Goal: Task Accomplishment & Management: Complete application form

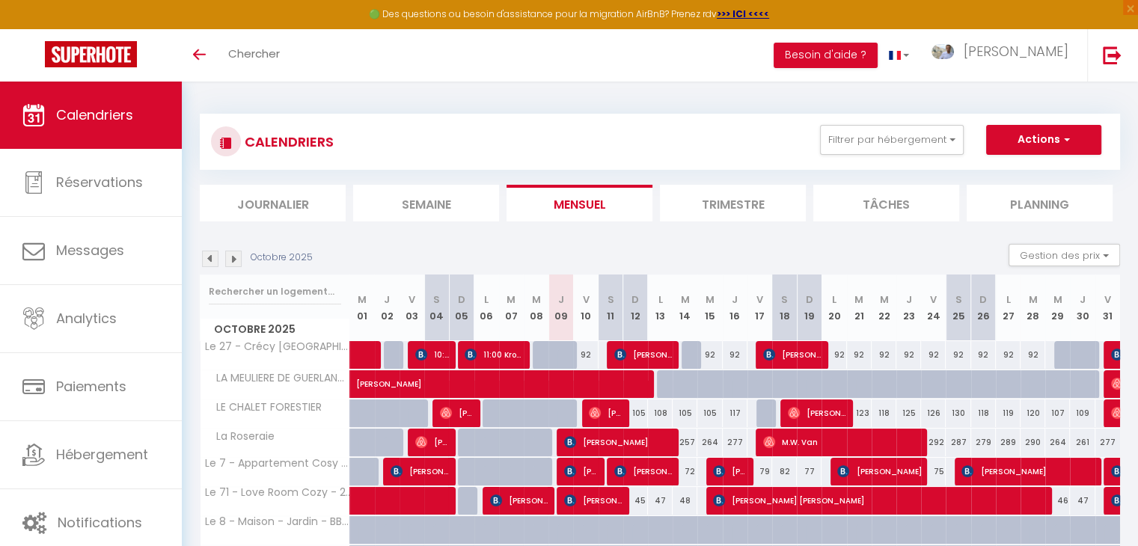
click at [236, 254] on img at bounding box center [233, 259] width 16 height 16
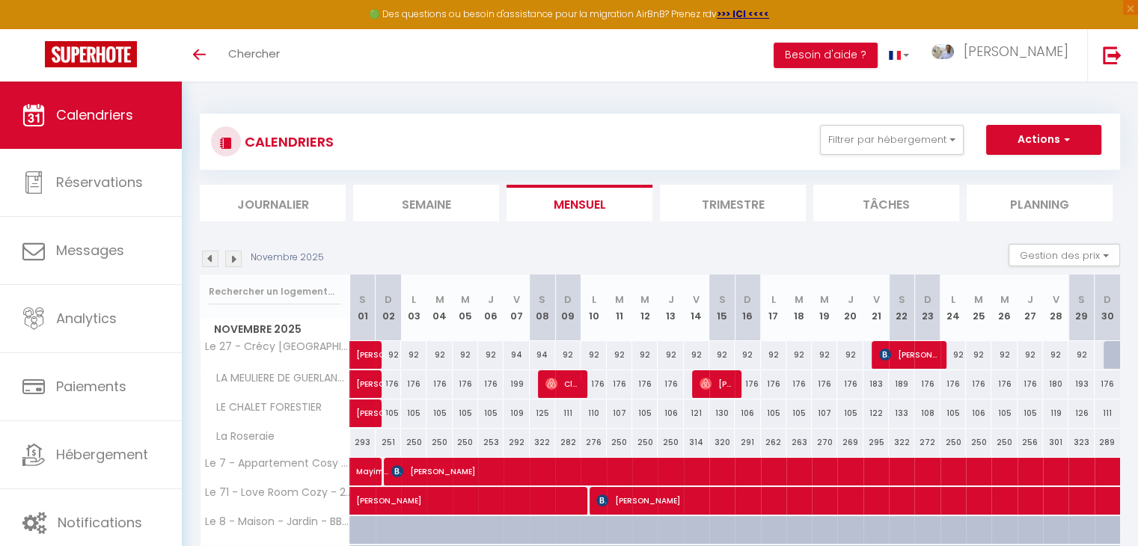
click at [236, 258] on img at bounding box center [233, 259] width 16 height 16
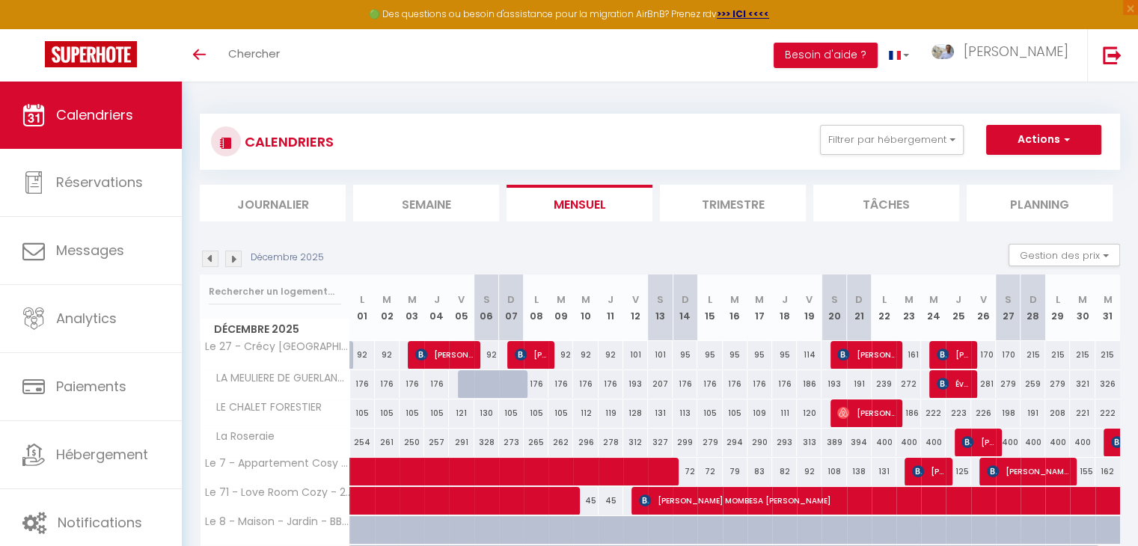
click at [210, 258] on img at bounding box center [210, 259] width 16 height 16
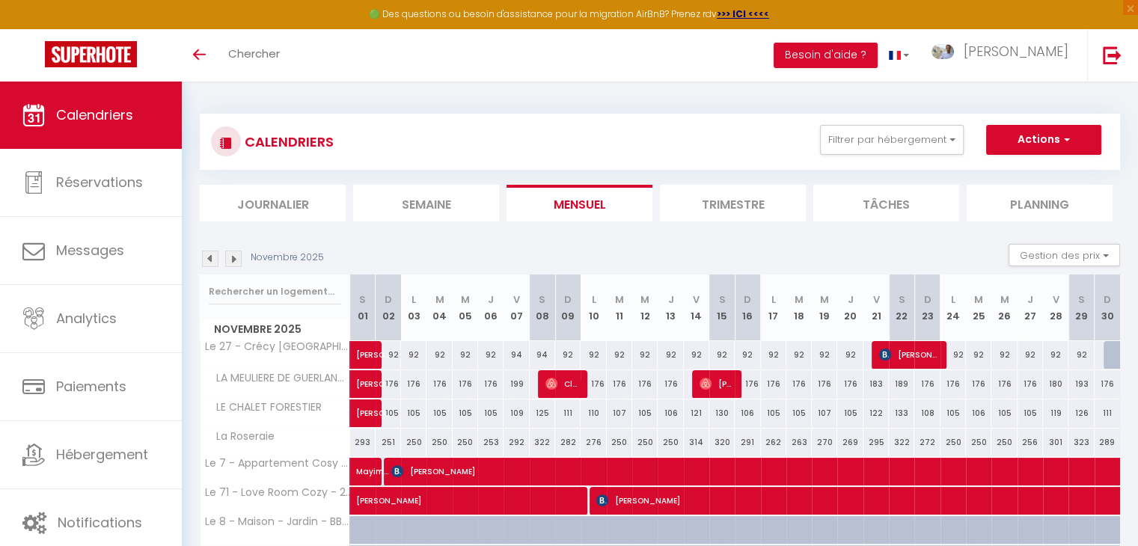
click at [230, 258] on img at bounding box center [233, 259] width 16 height 16
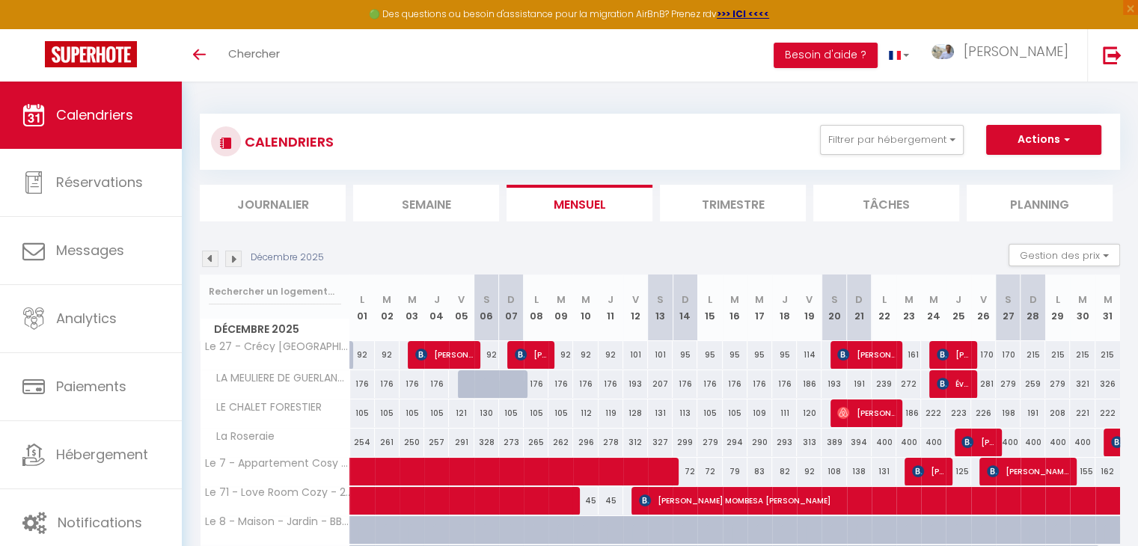
click at [536, 382] on div "176" at bounding box center [536, 384] width 25 height 28
type input "176"
type input "Lun 08 Décembre 2025"
type input "[DATE] Décembre 2025"
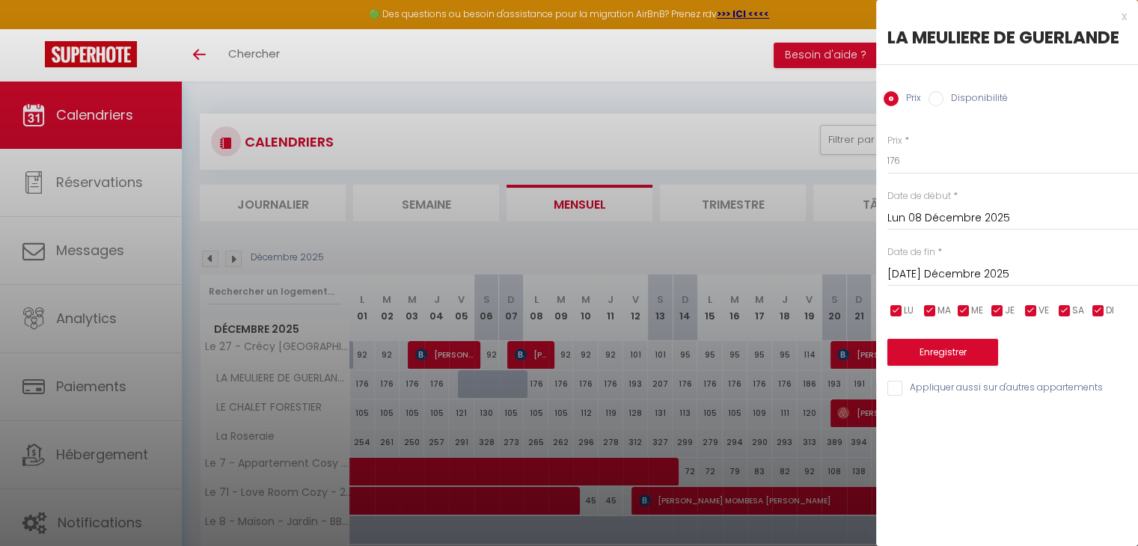
click at [1120, 12] on div "x" at bounding box center [1001, 16] width 251 height 18
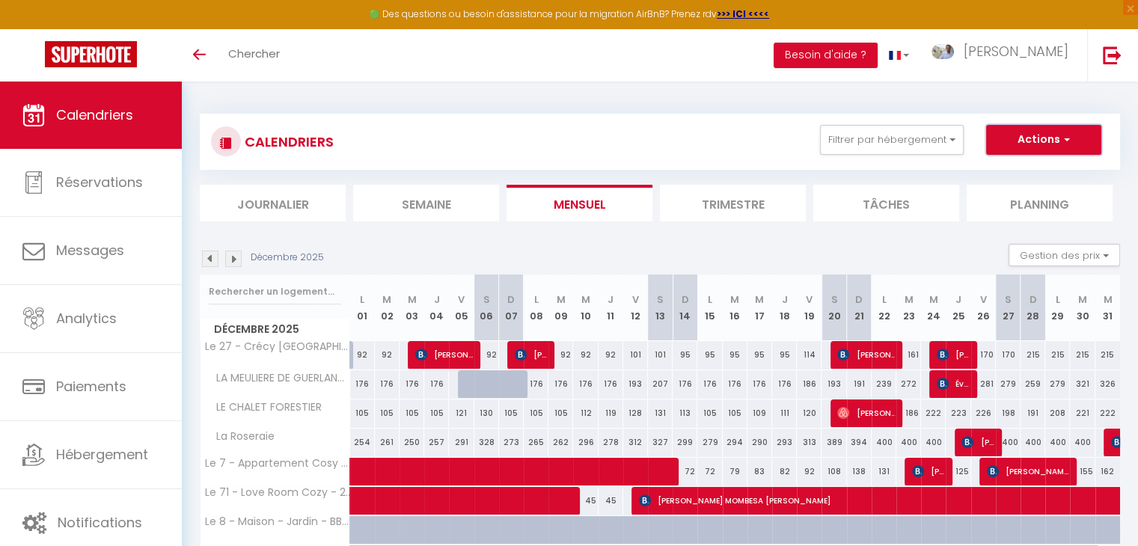
click at [1067, 139] on span "button" at bounding box center [1064, 139] width 9 height 15
click at [1012, 177] on link "Nouvelle réservation" at bounding box center [1028, 174] width 130 height 22
select select
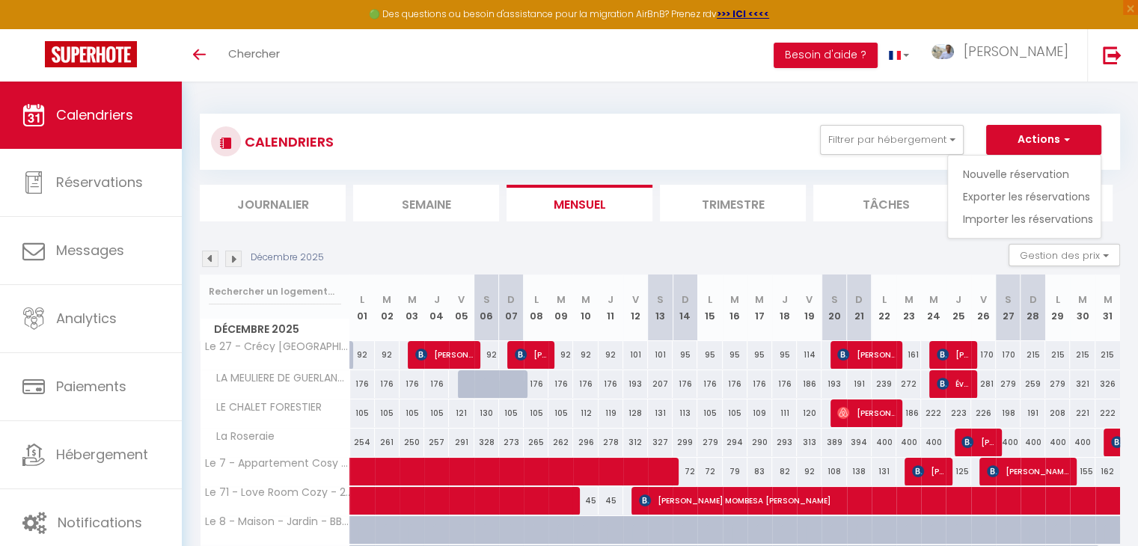
select select
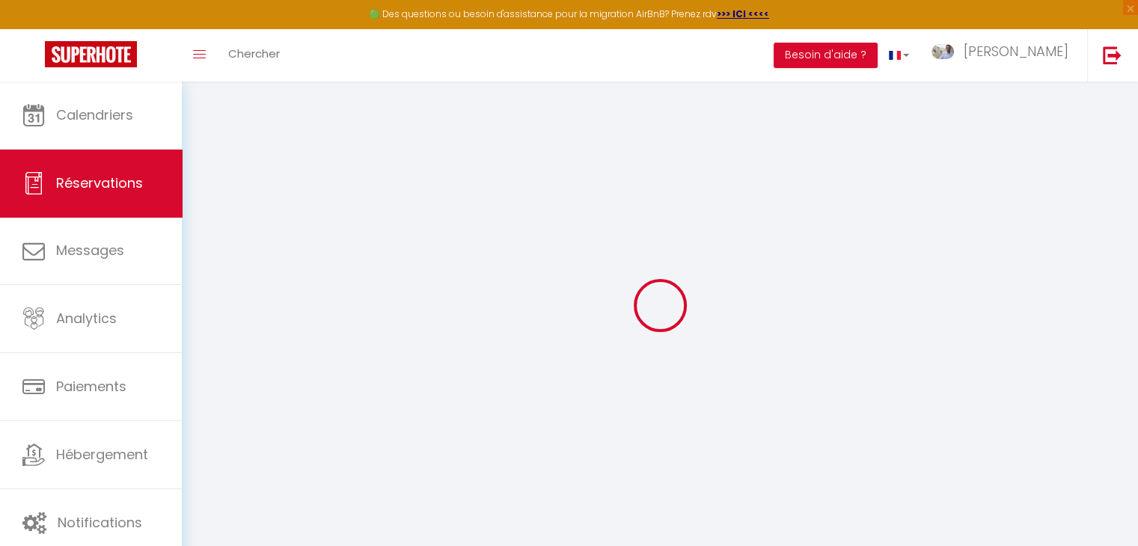
select select
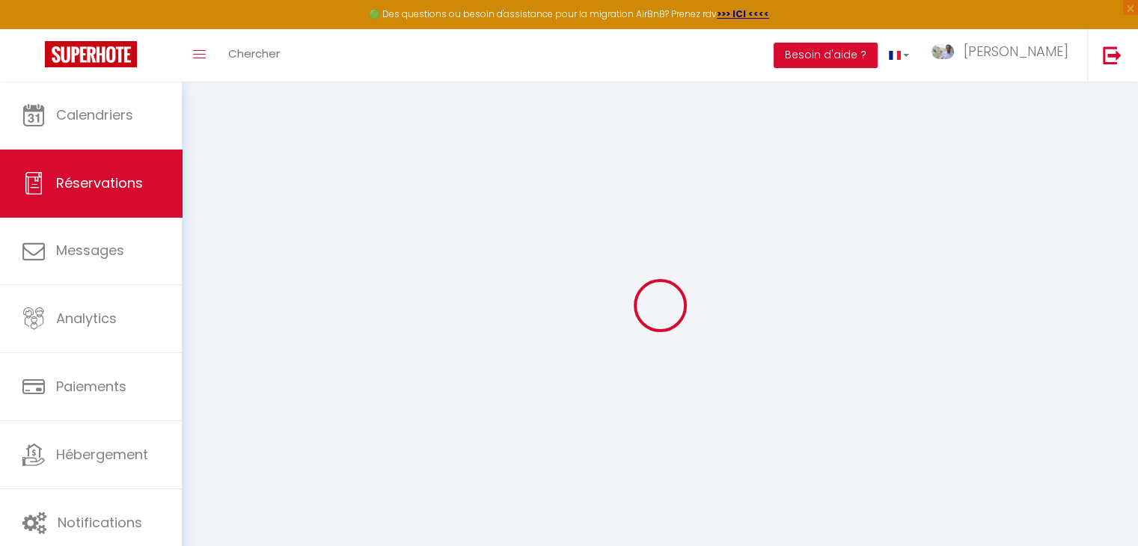
select select
checkbox input "false"
select select
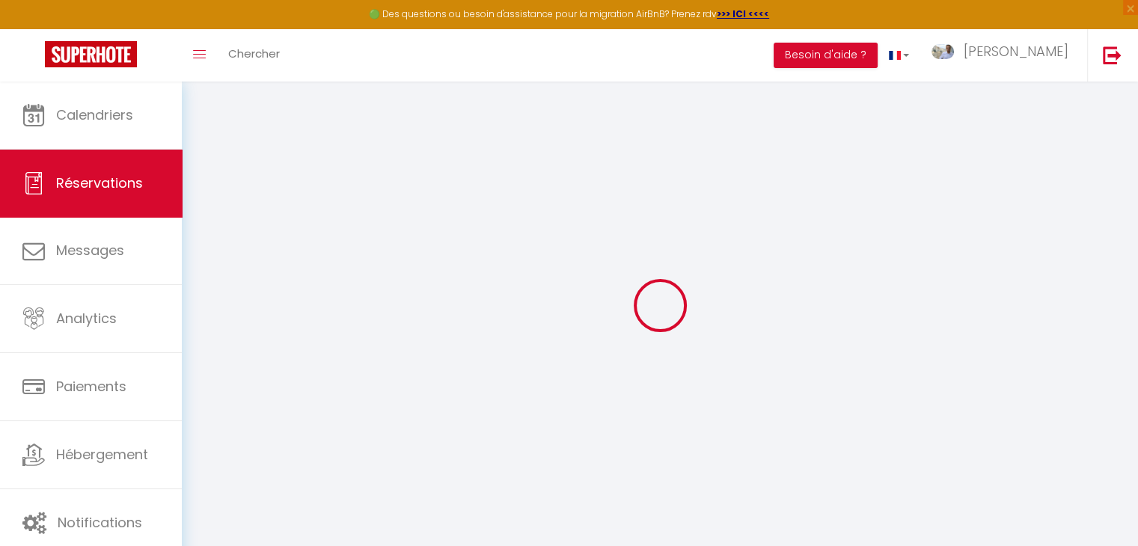
select select
checkbox input "false"
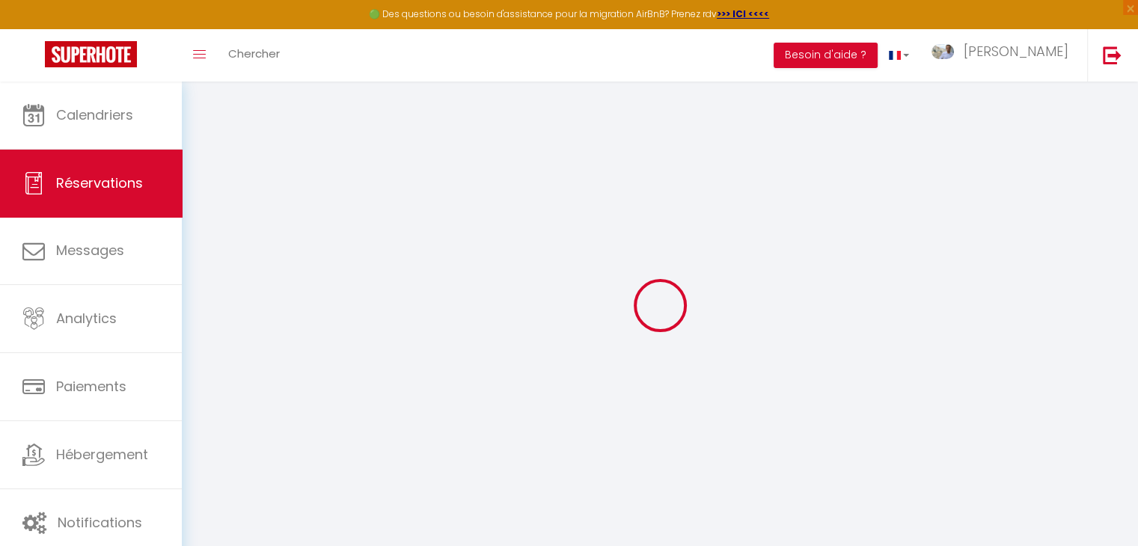
select select
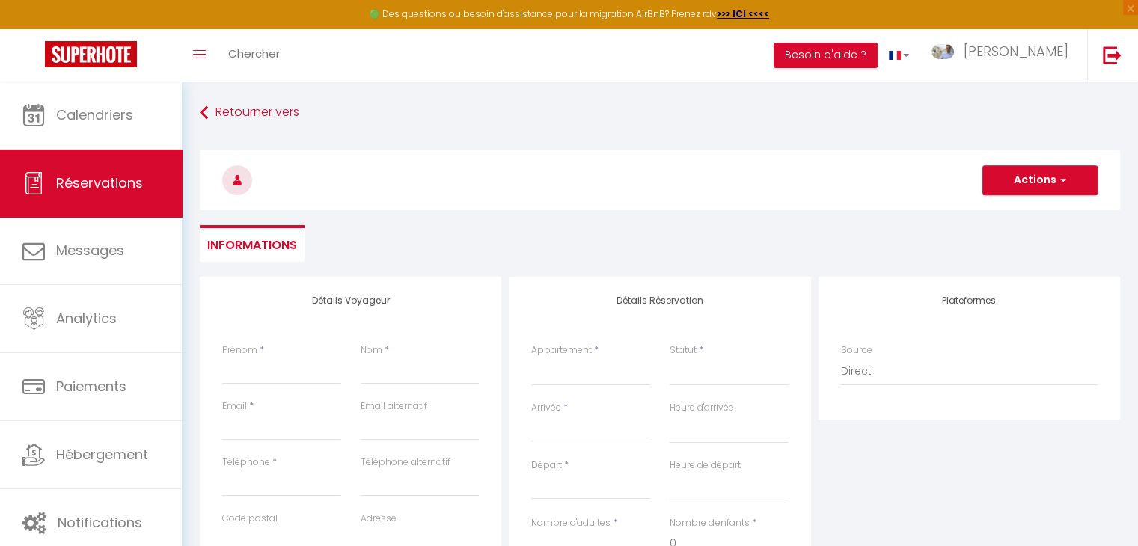
select select
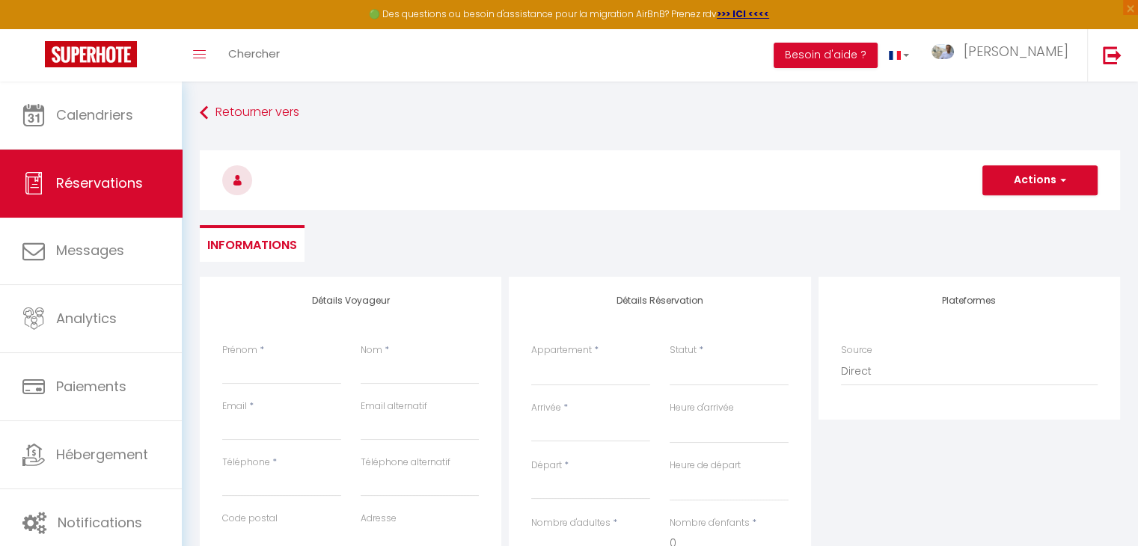
select select
checkbox input "false"
select select
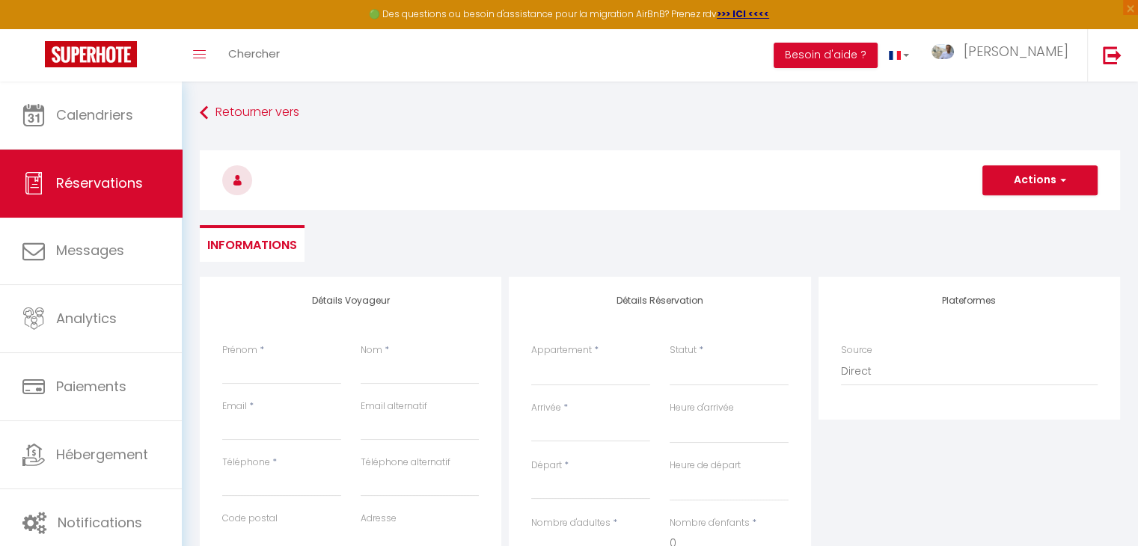
select select
checkbox input "false"
select select
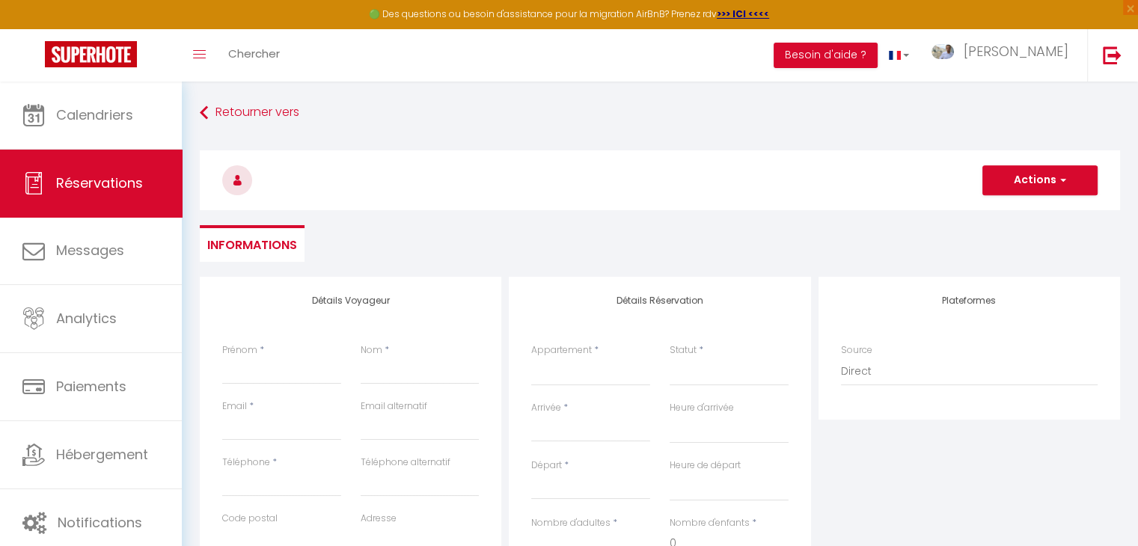
select select
click at [301, 375] on input "Prénom" at bounding box center [281, 371] width 119 height 27
type input "b"
select select
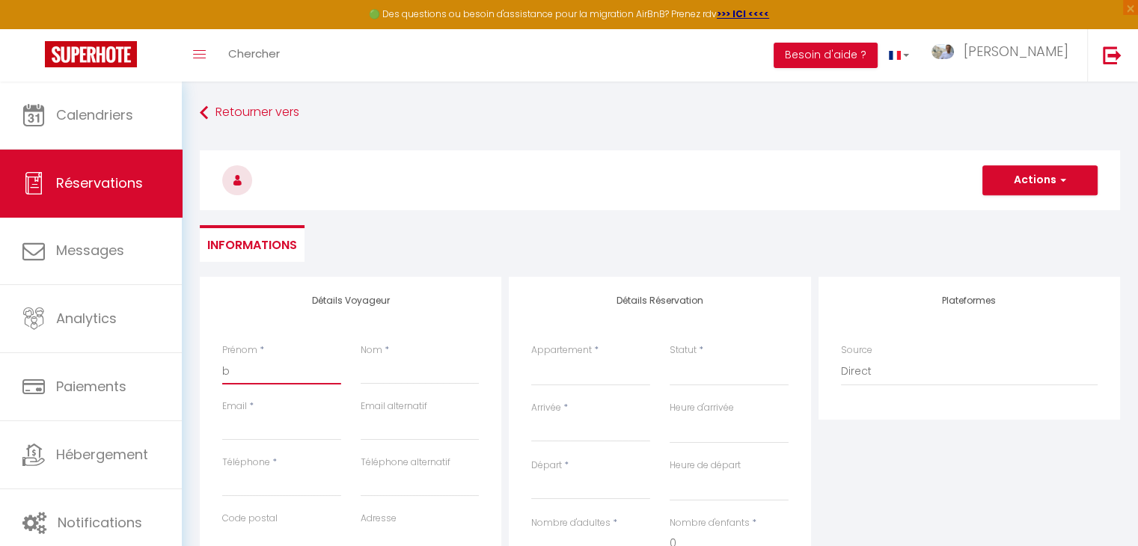
select select
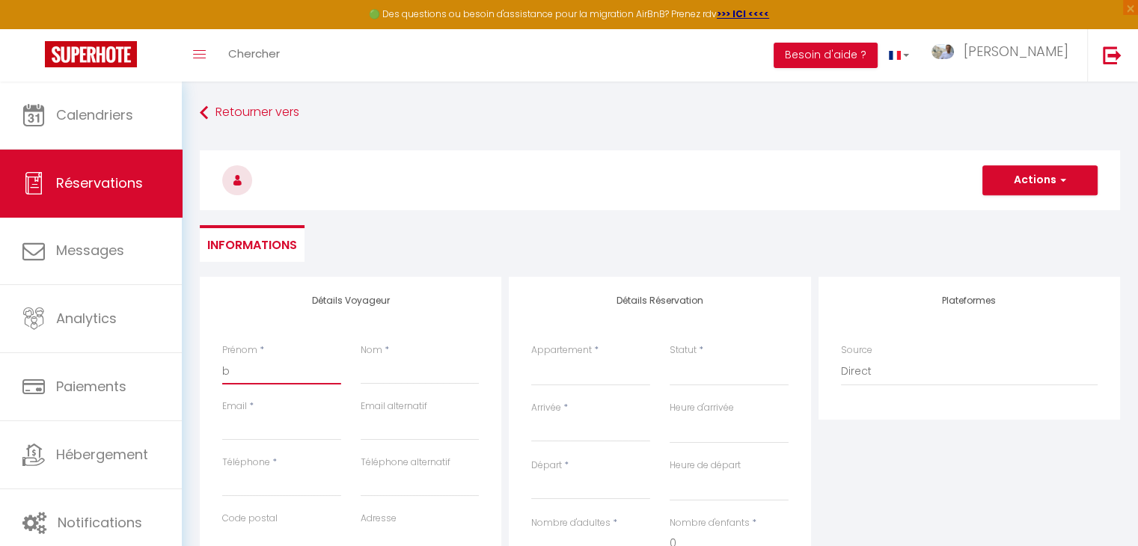
checkbox input "false"
type input "br"
select select
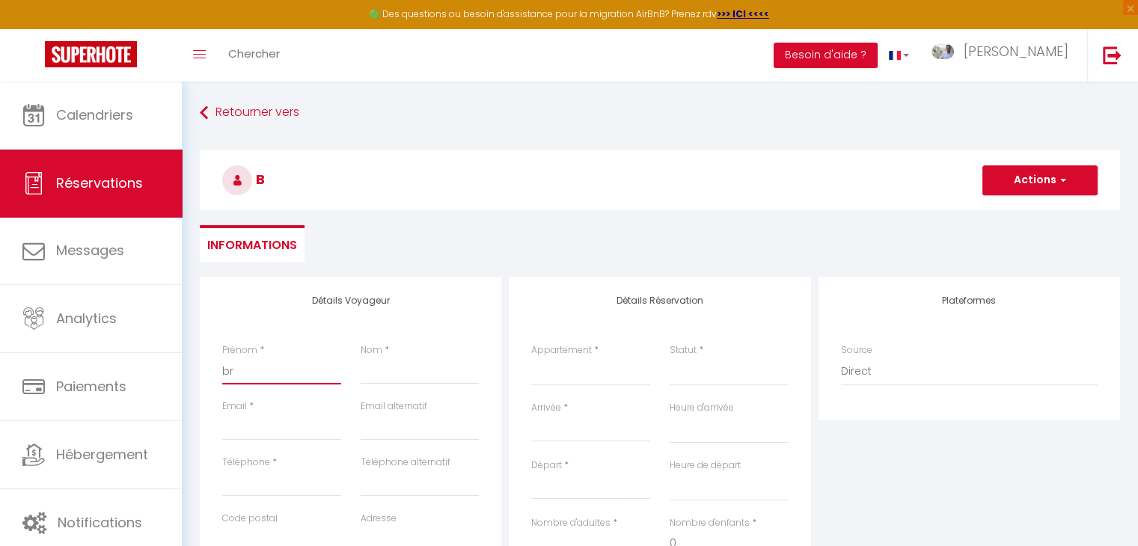
select select
checkbox input "false"
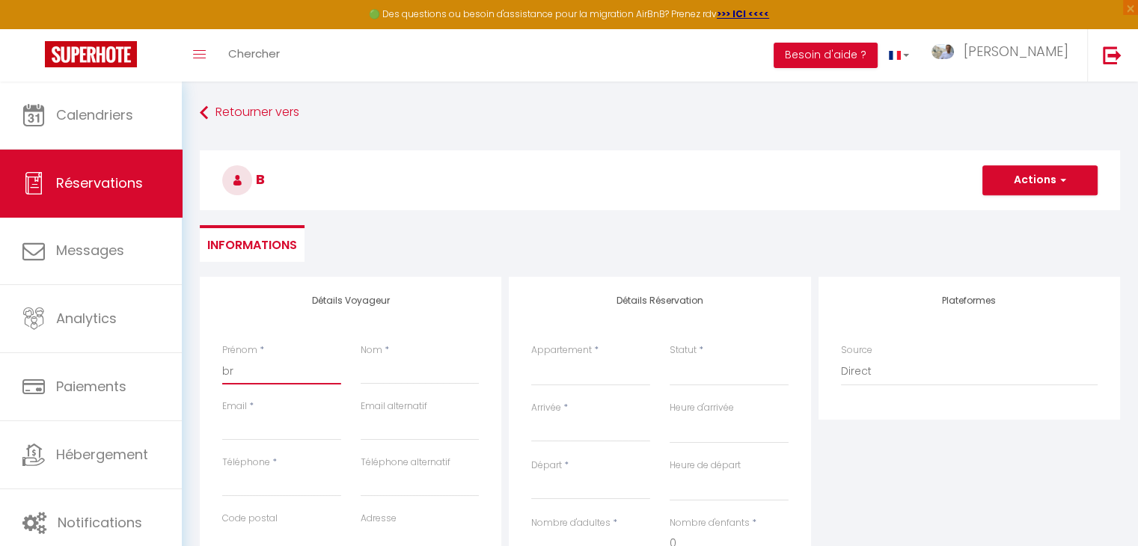
type input "bri"
select select
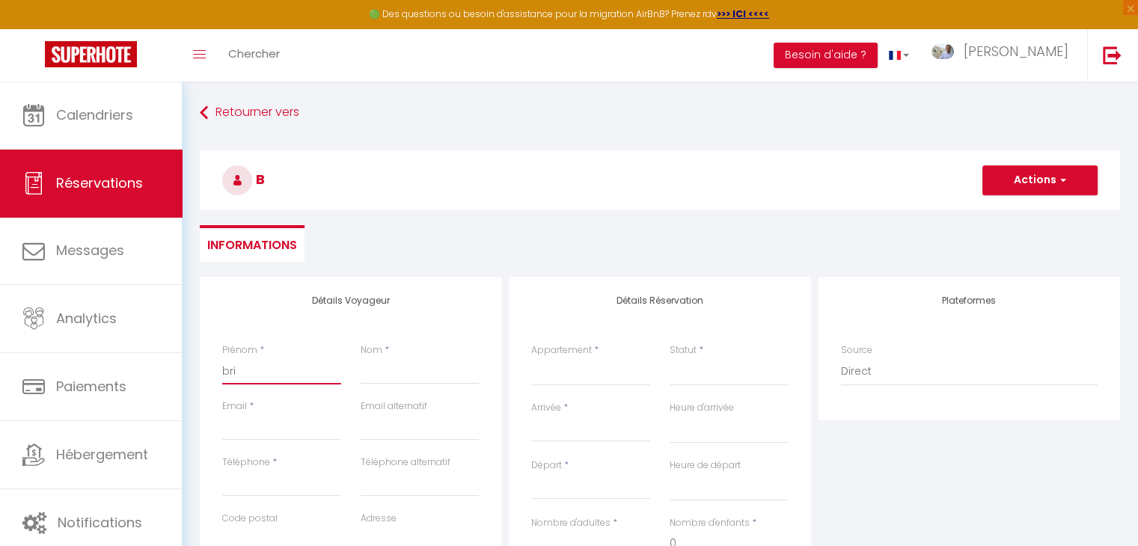
select select
checkbox input "false"
type input "bric"
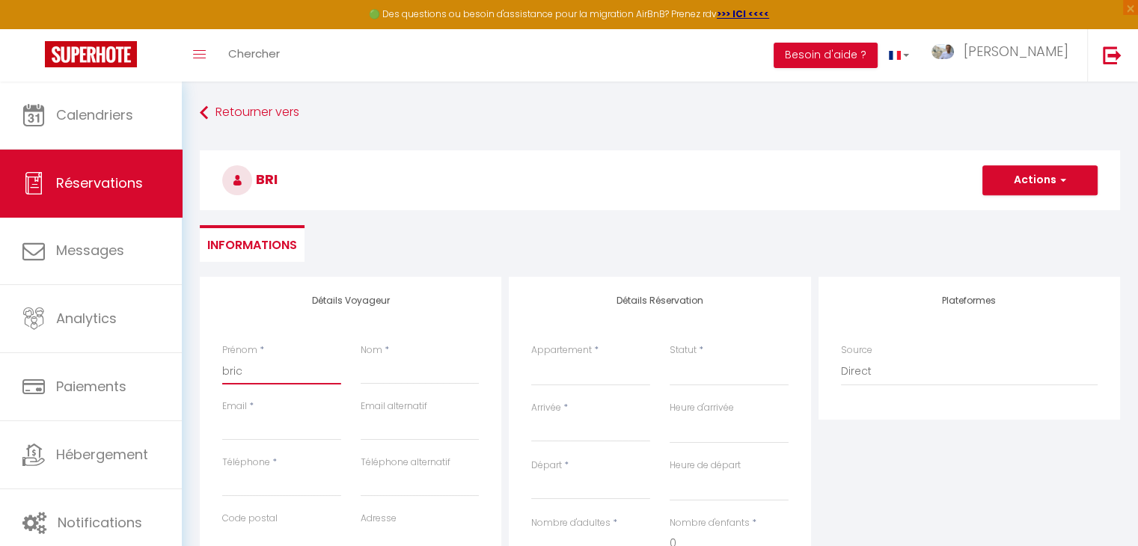
select select
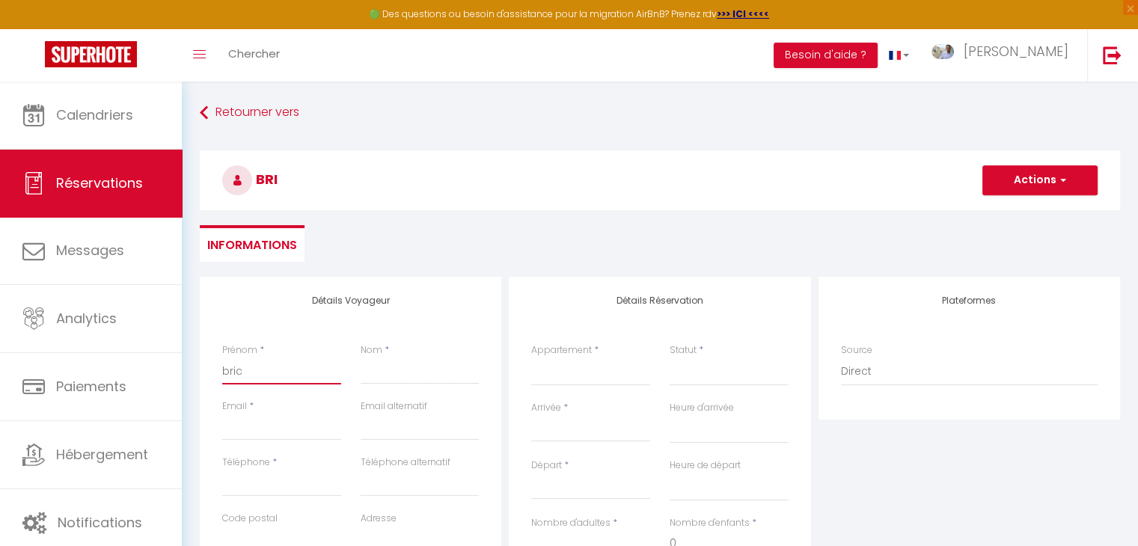
select select
checkbox input "false"
type input "[PERSON_NAME]"
select select
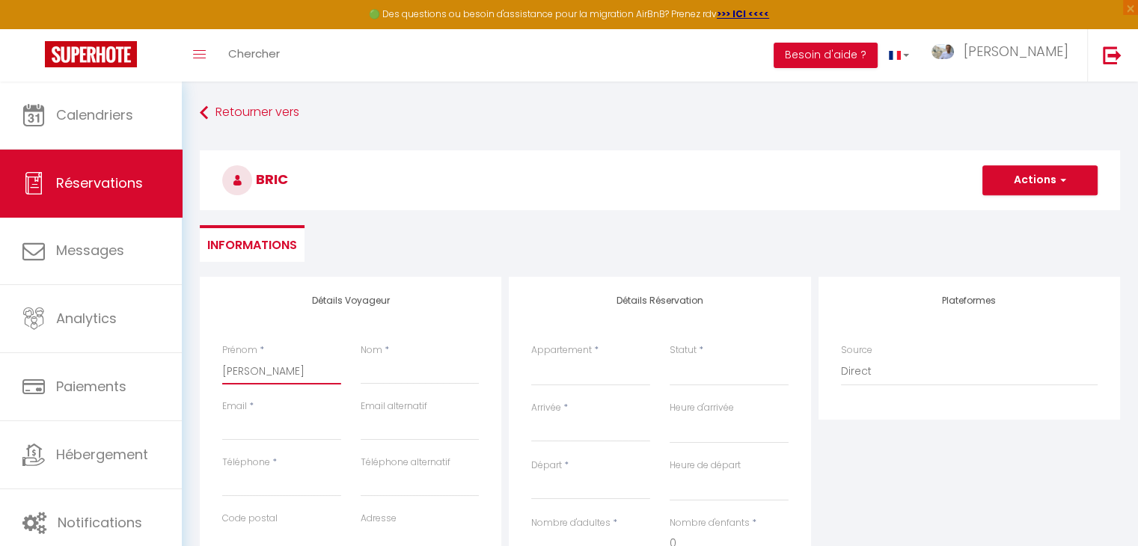
select select
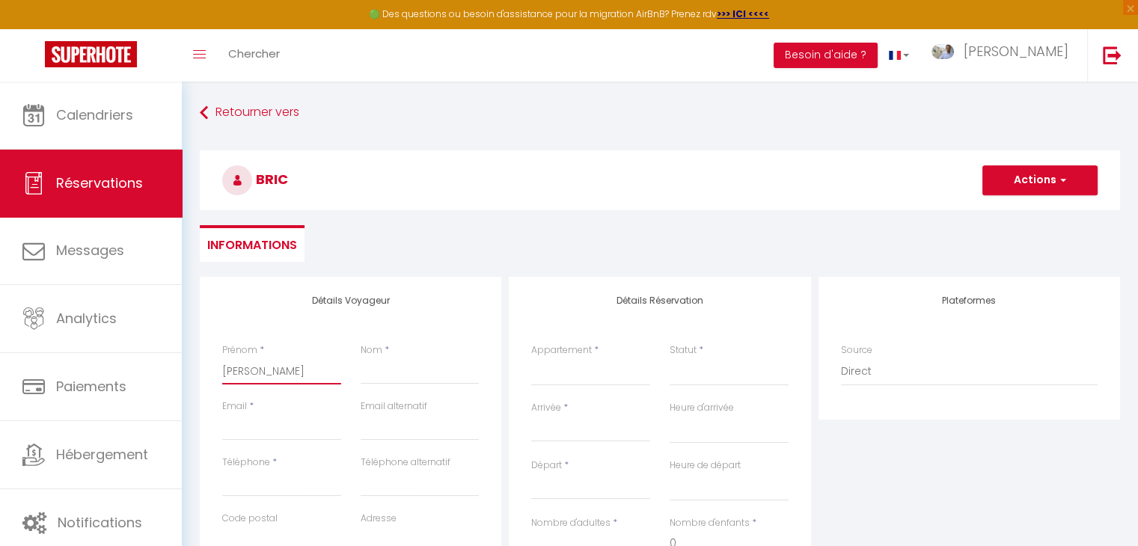
select select
checkbox input "false"
type input "bric"
select select
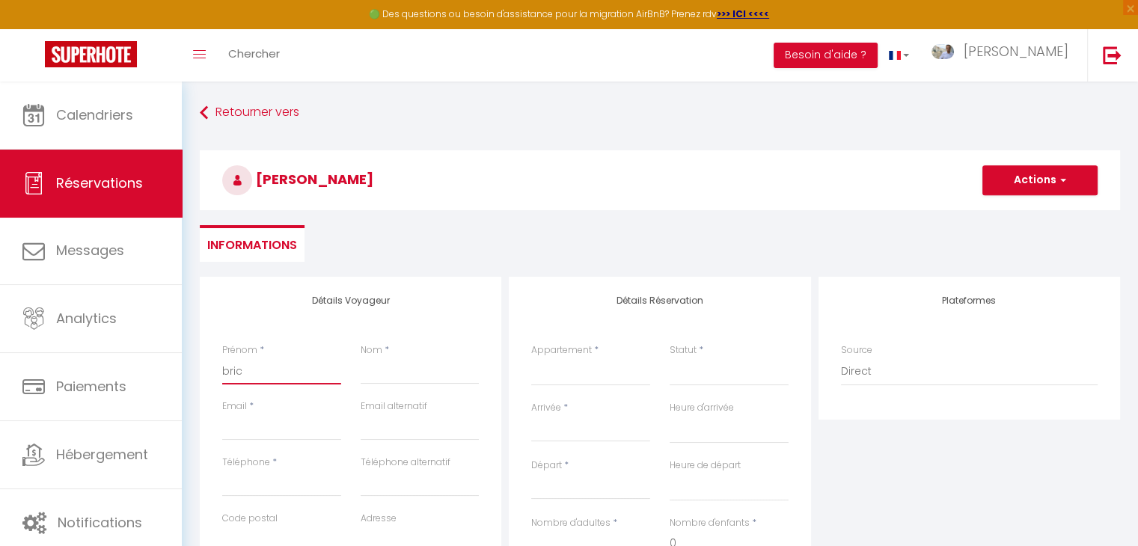
select select
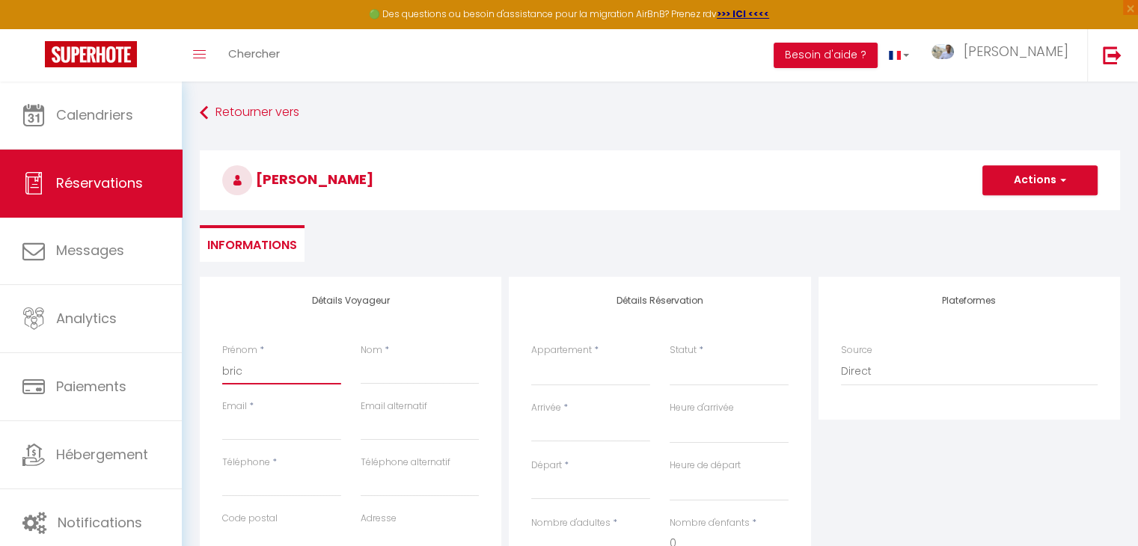
checkbox input "false"
type input "bri"
select select
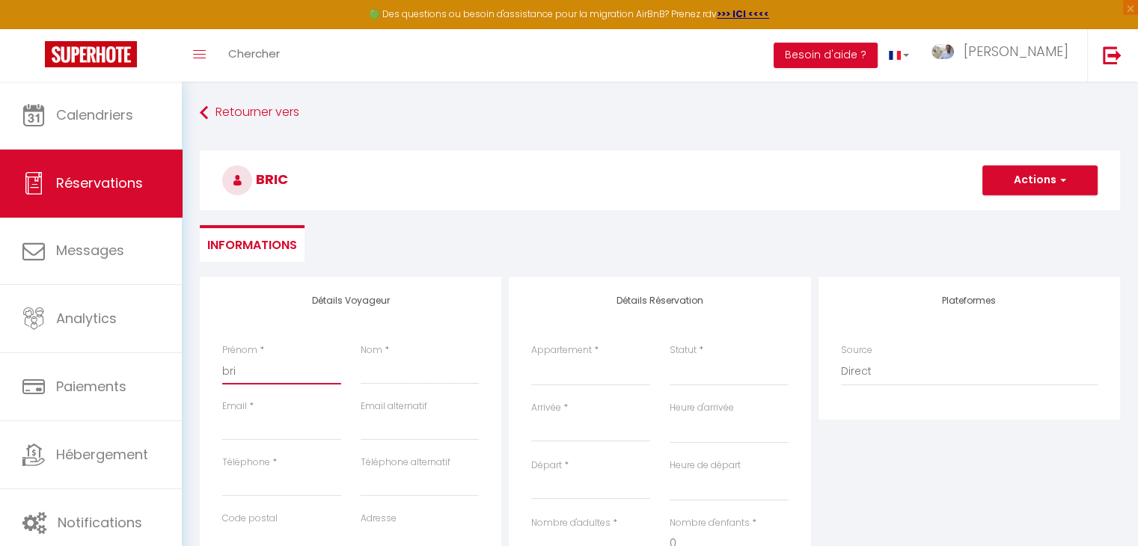
select select
checkbox input "false"
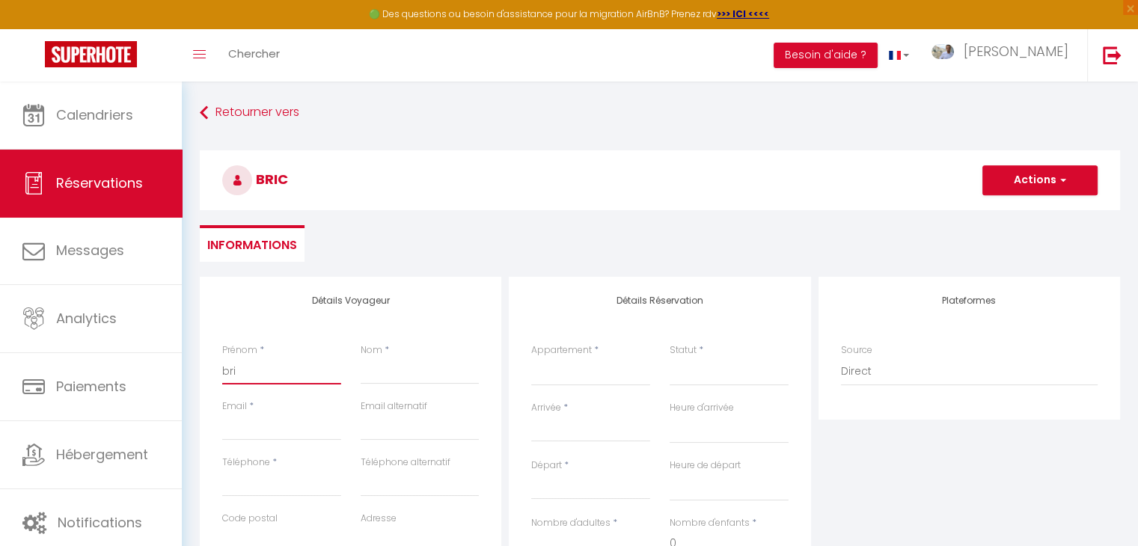
type input "br"
select select
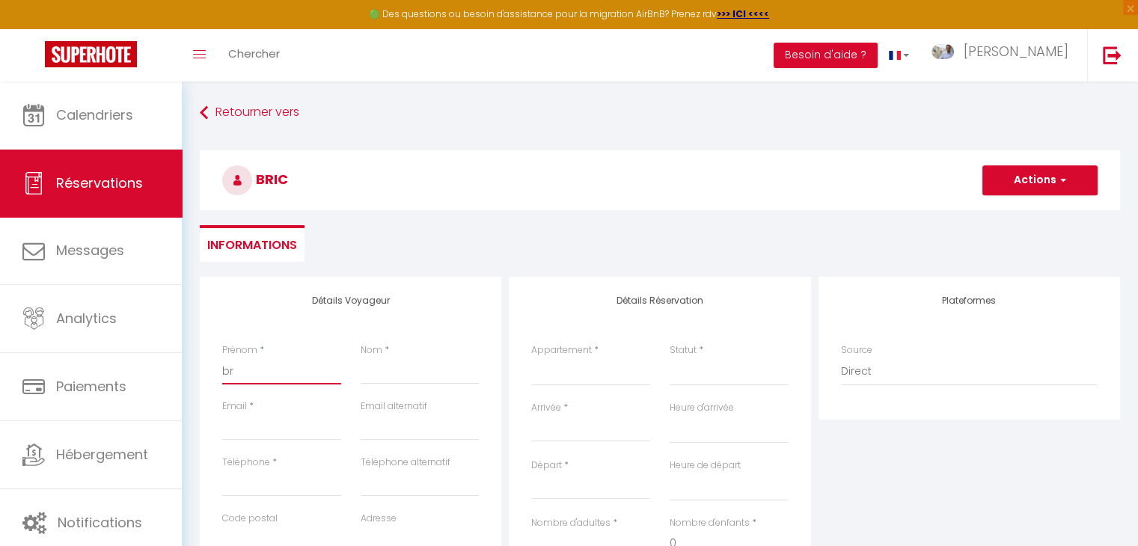
select select
checkbox input "false"
type input "b"
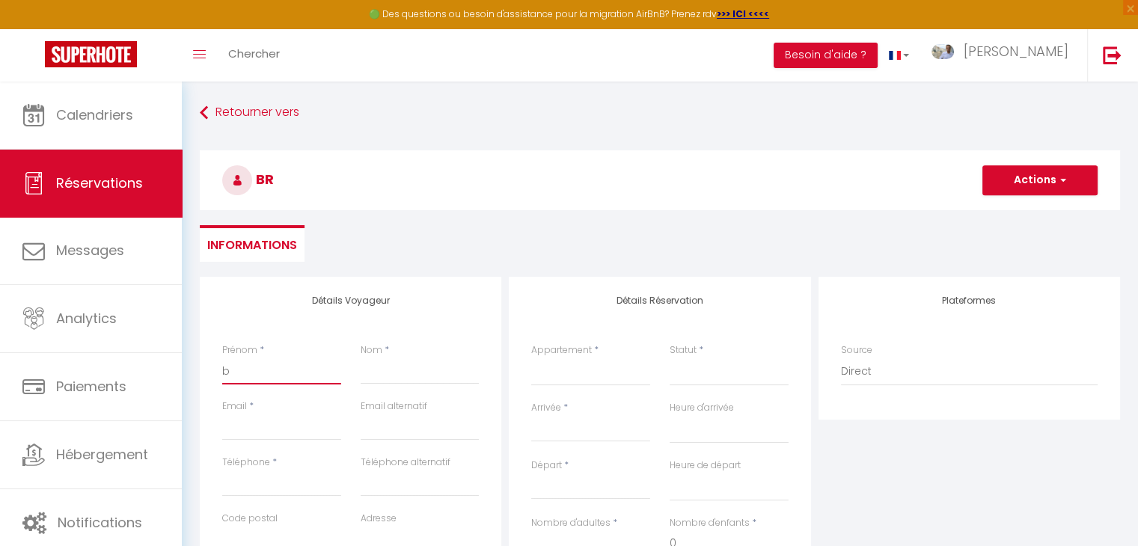
select select
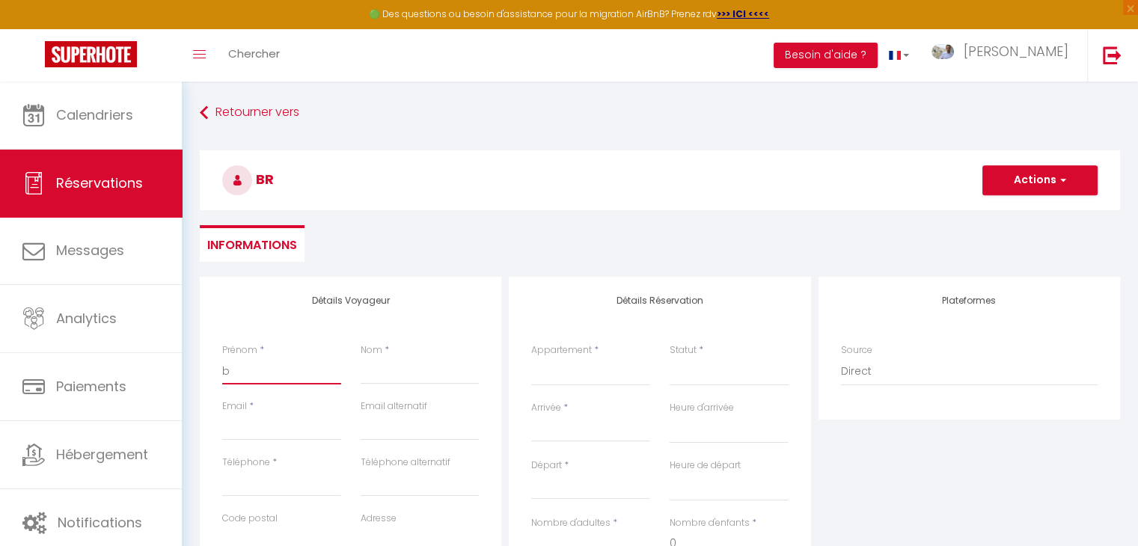
select select
checkbox input "false"
select select
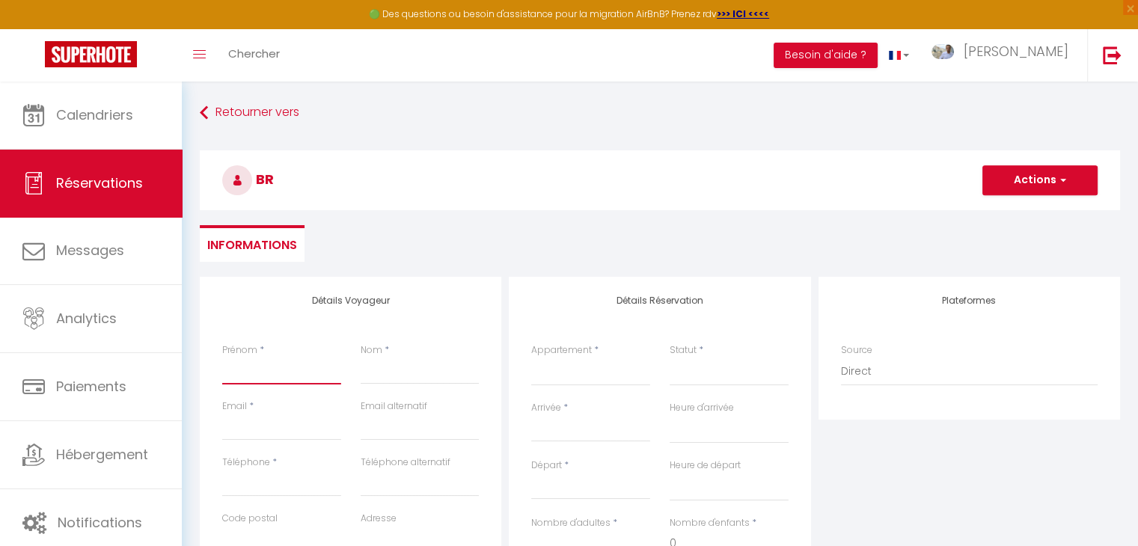
select select
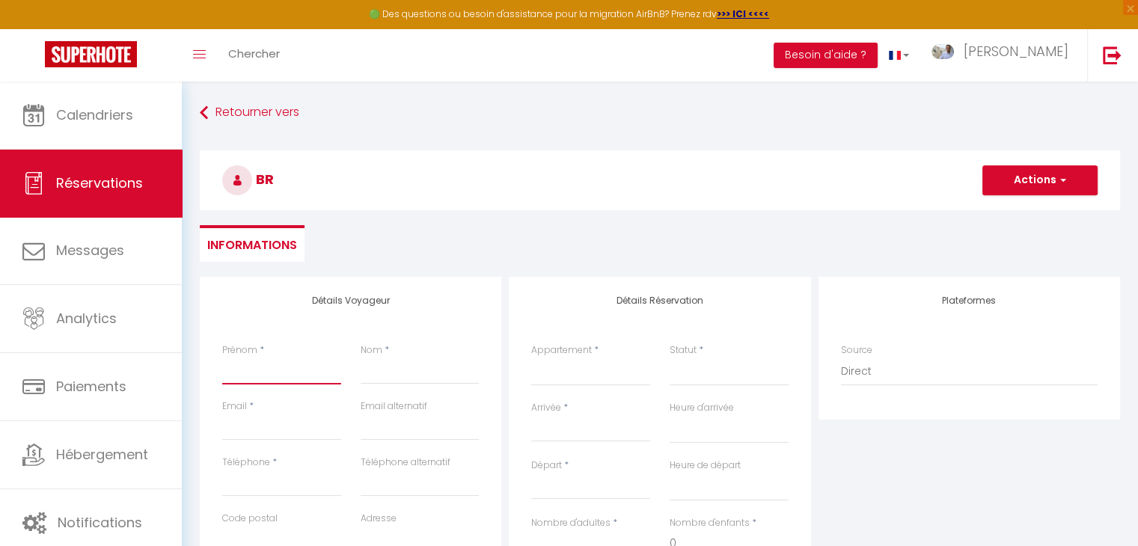
checkbox input "false"
type input "B"
select select
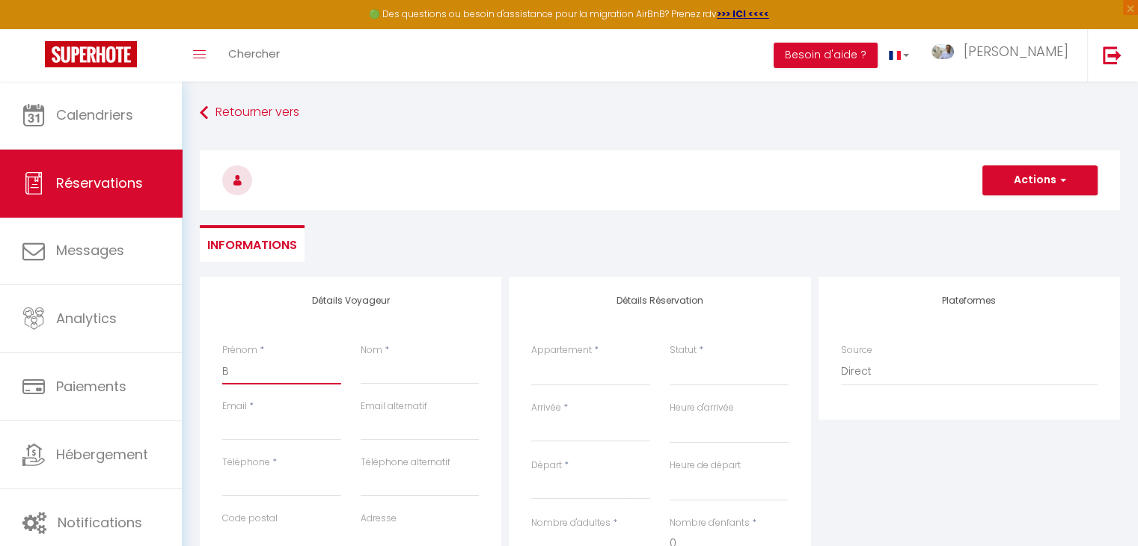
select select
checkbox input "false"
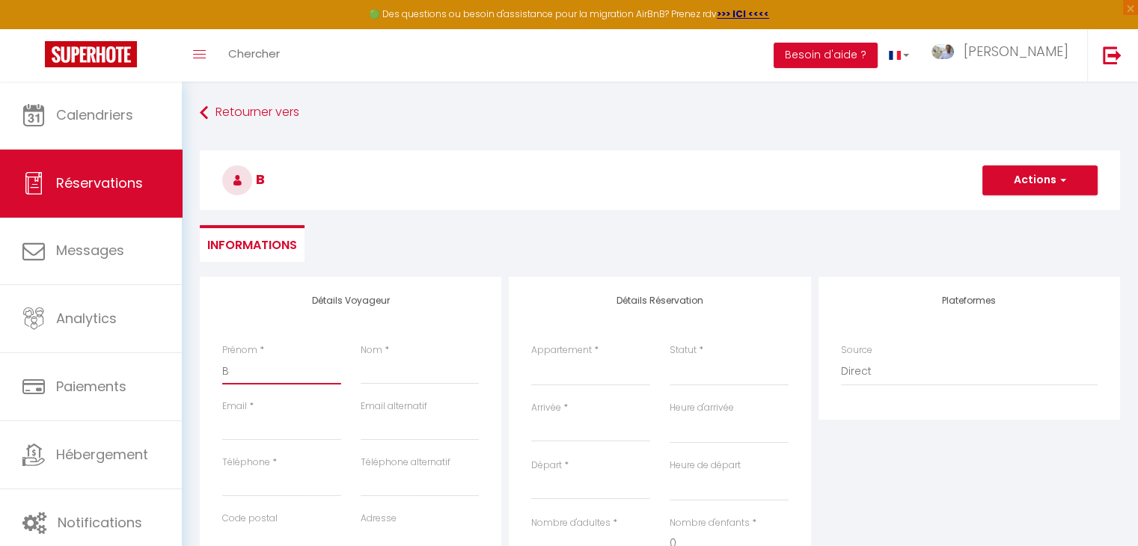
type input "Br"
select select
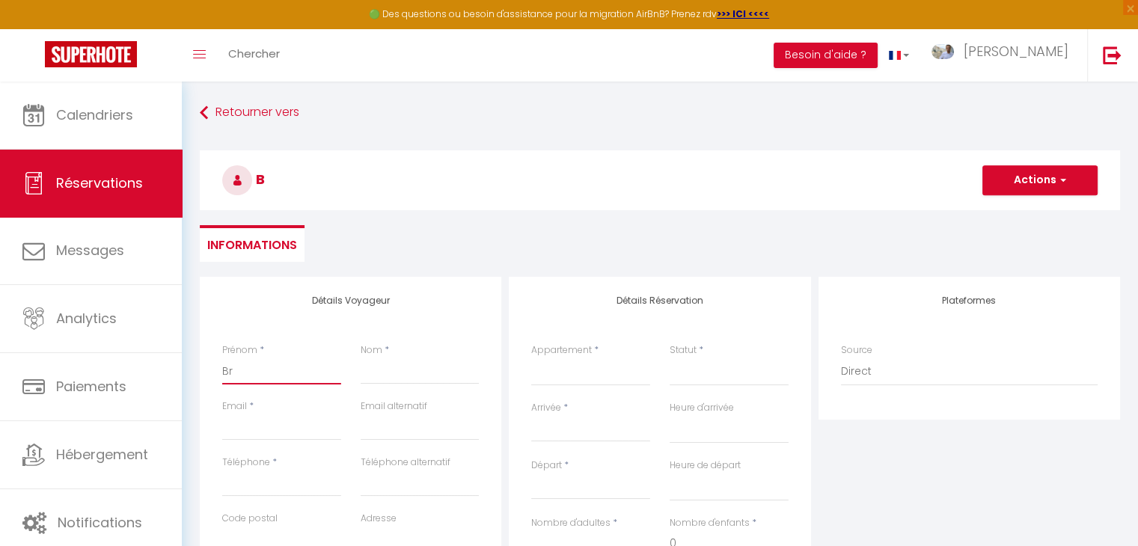
select select
checkbox input "false"
type input "Bri"
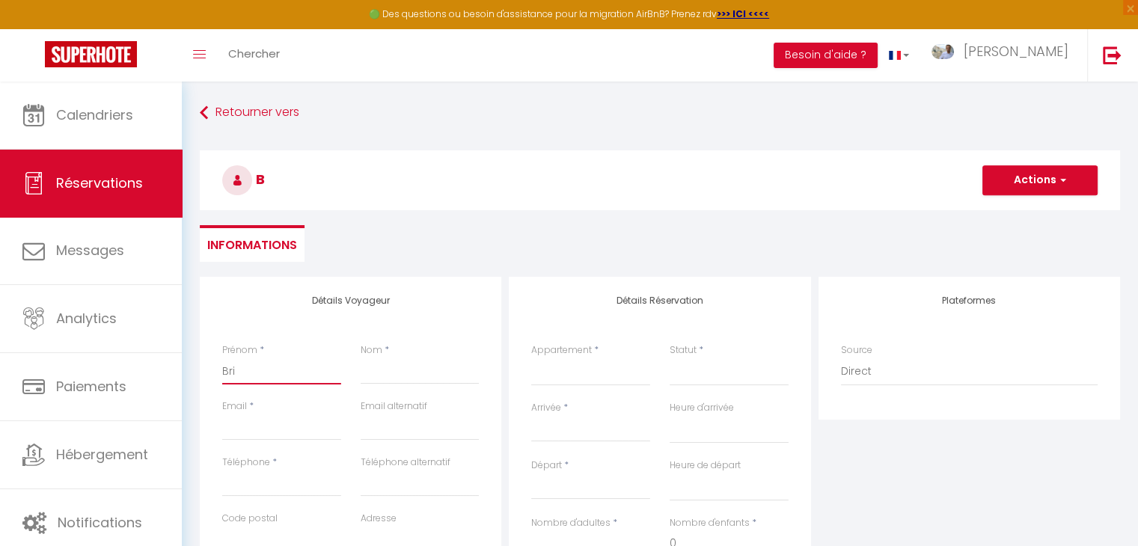
select select
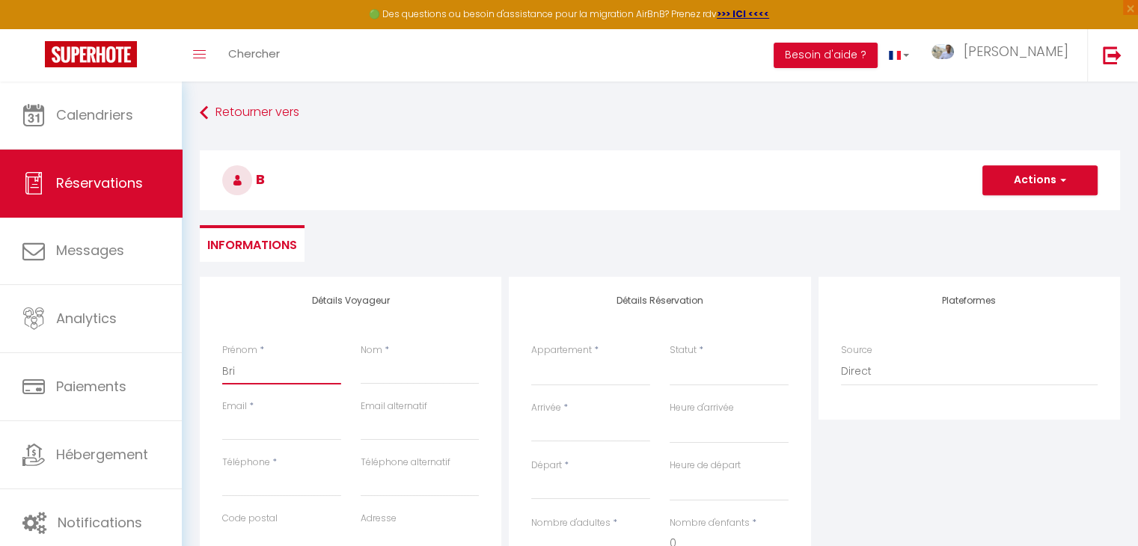
select select
checkbox input "false"
type input "Bric"
select select
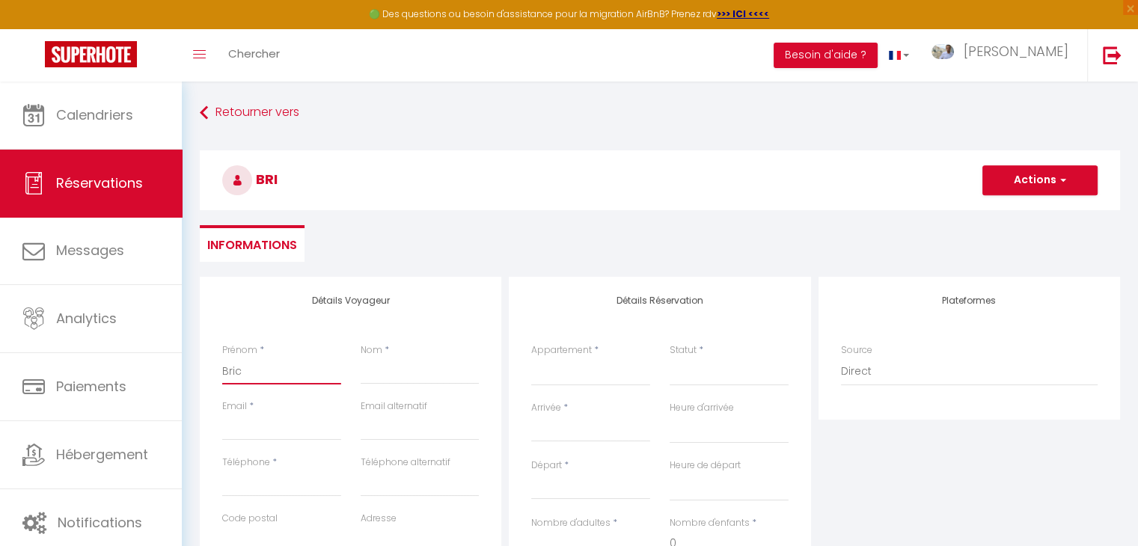
select select
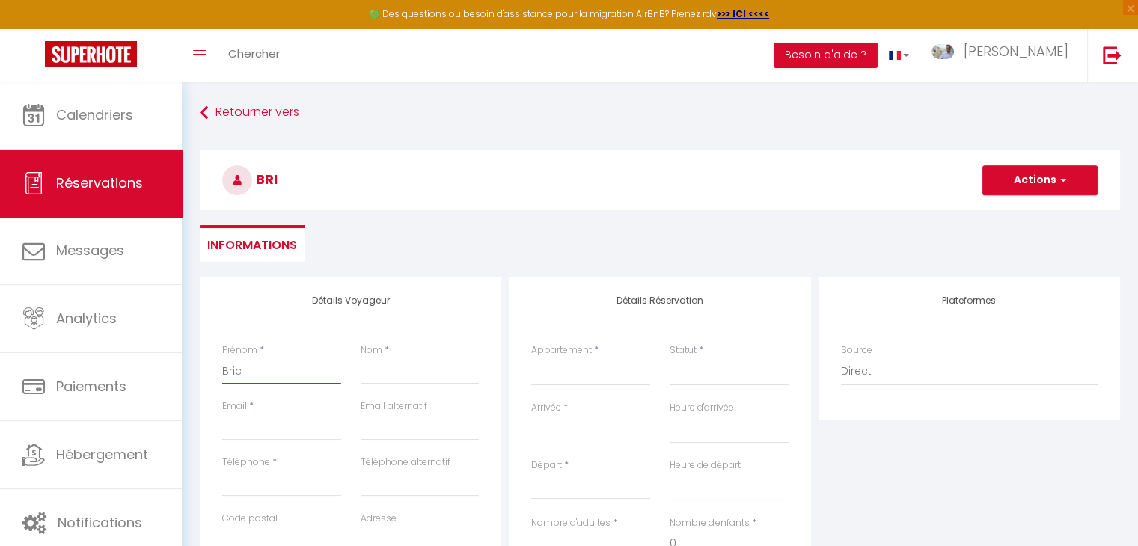
select select
checkbox input "false"
type input "[PERSON_NAME]"
select select
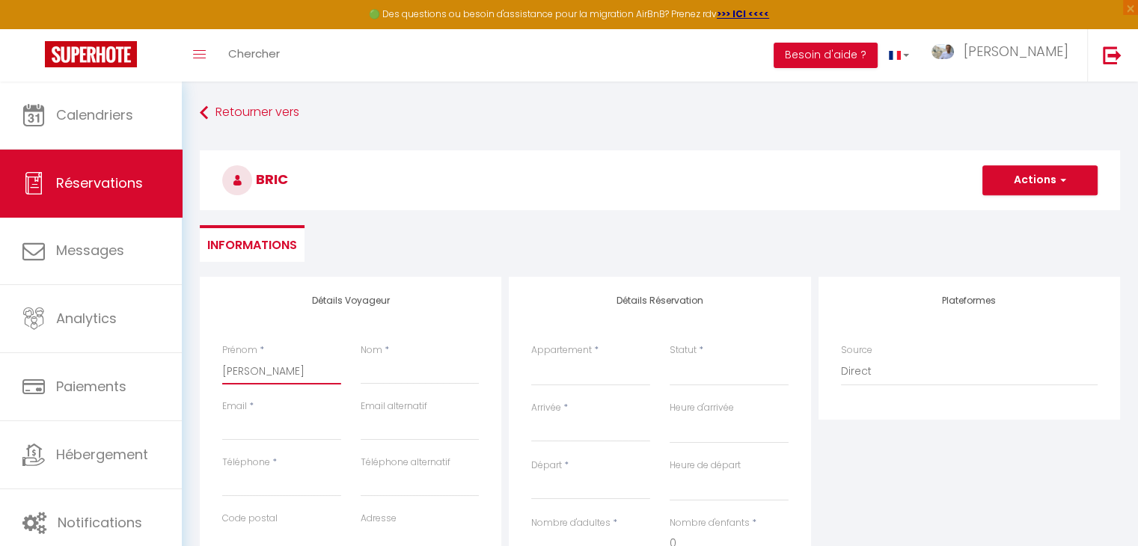
select select
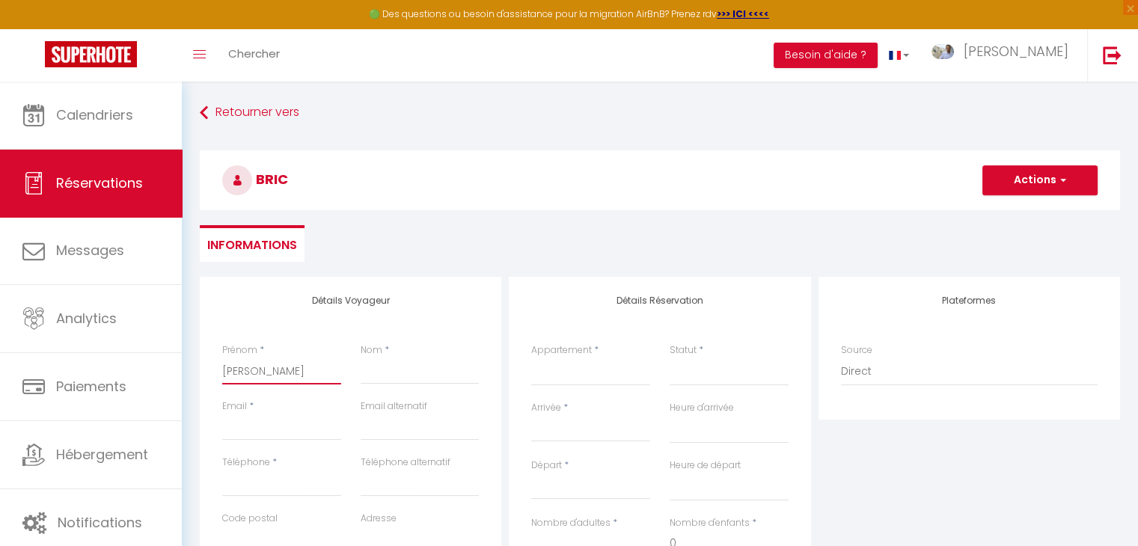
checkbox input "false"
type input "[PERSON_NAME]"
type input "M"
select select
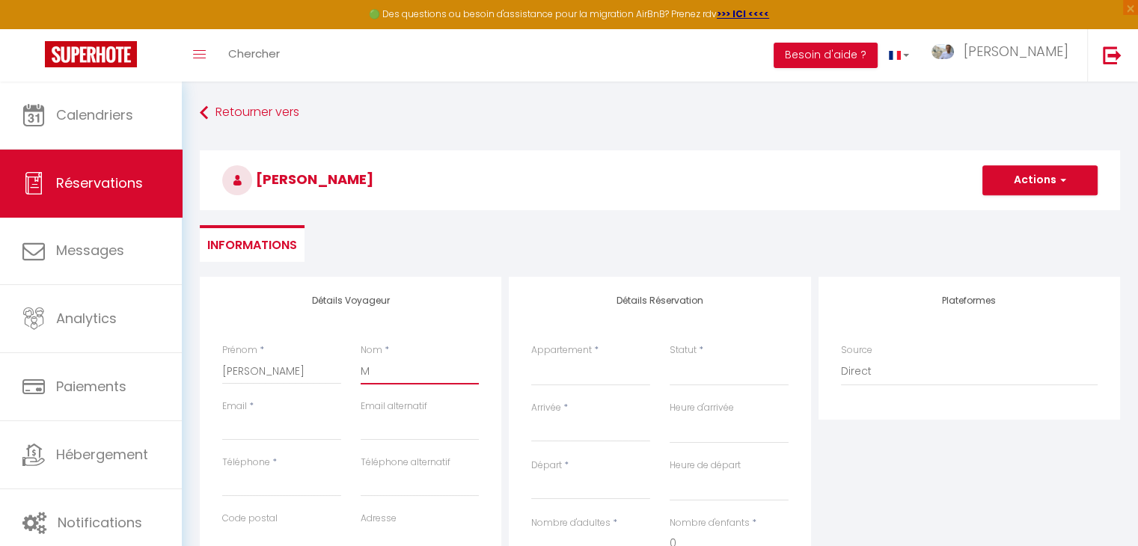
select select
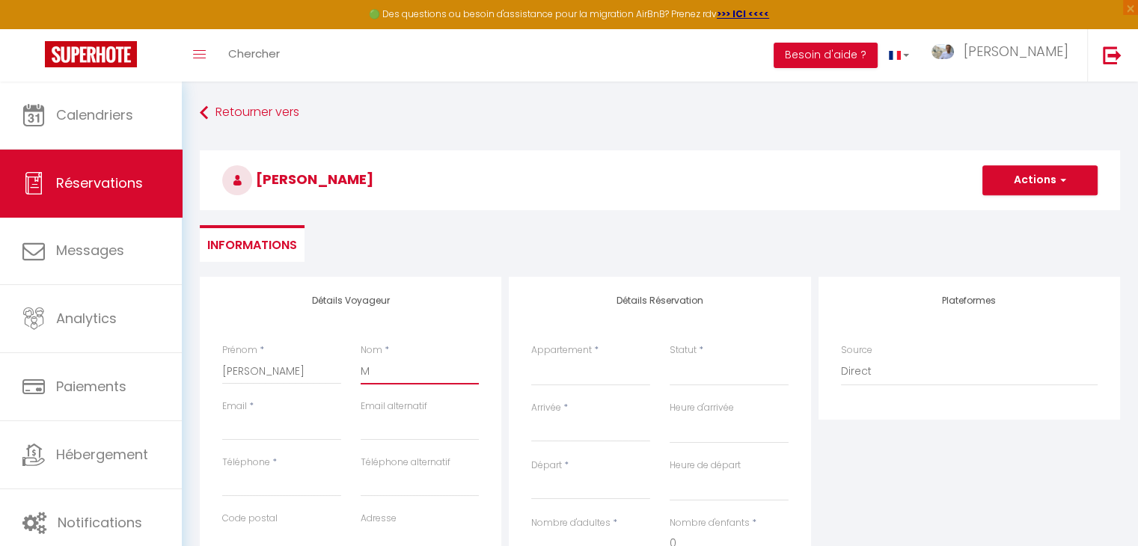
checkbox input "false"
type input "MA"
select select
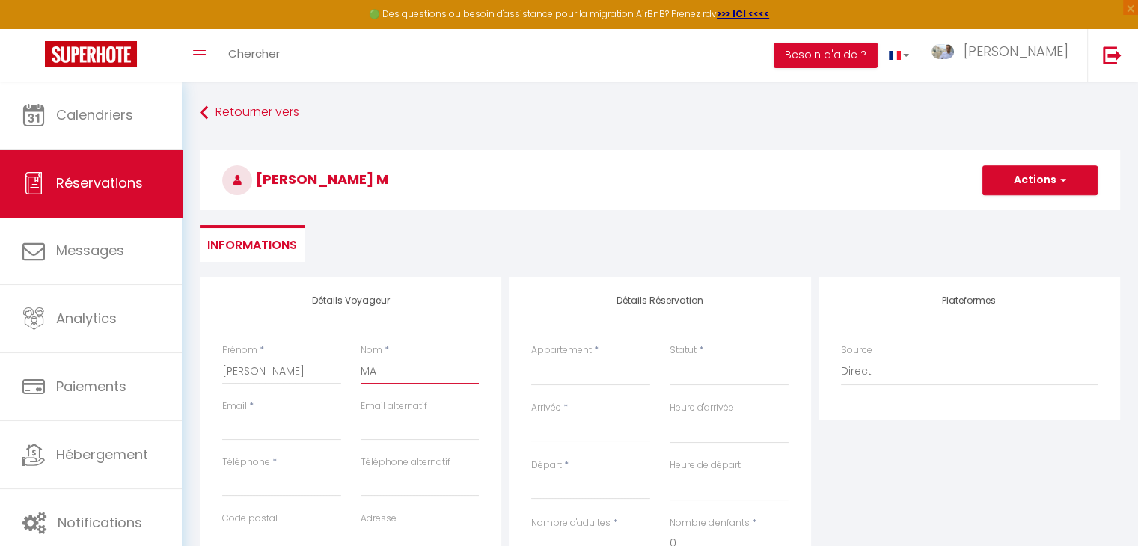
select select
checkbox input "false"
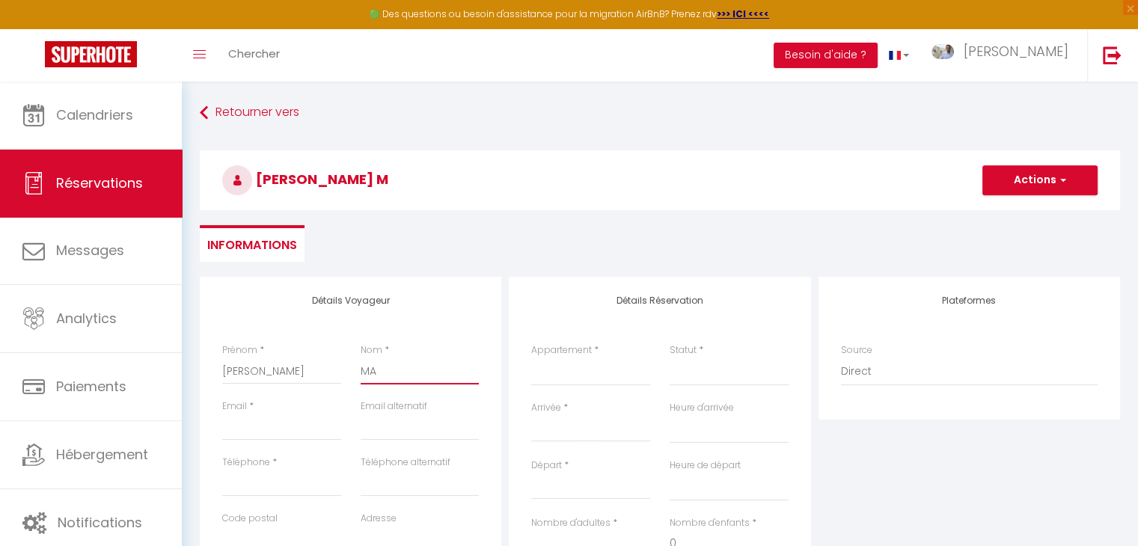
type input "MAN"
select select
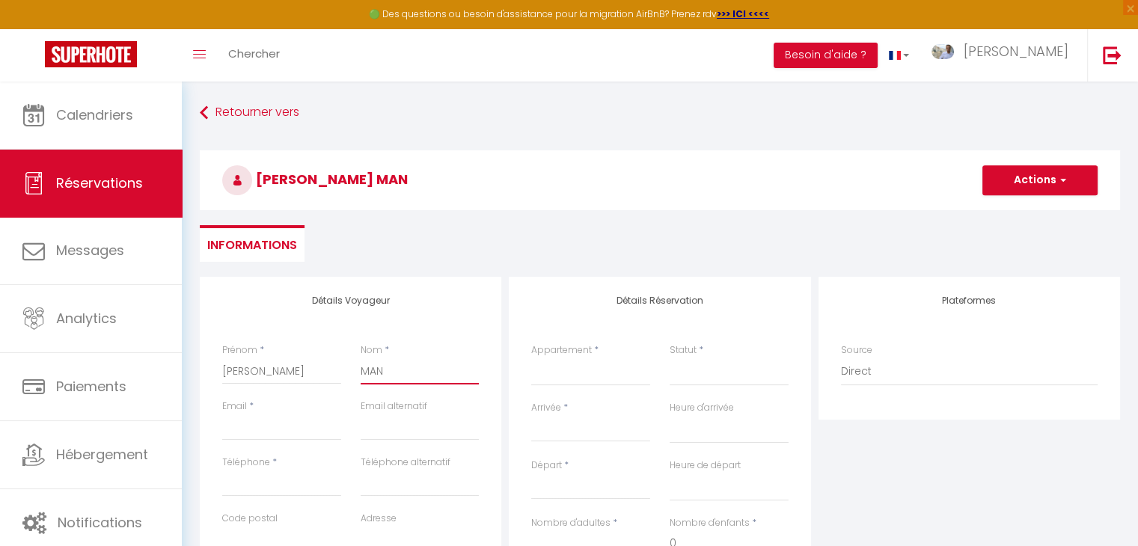
select select
click at [269, 485] on input "Téléphone" at bounding box center [281, 483] width 119 height 27
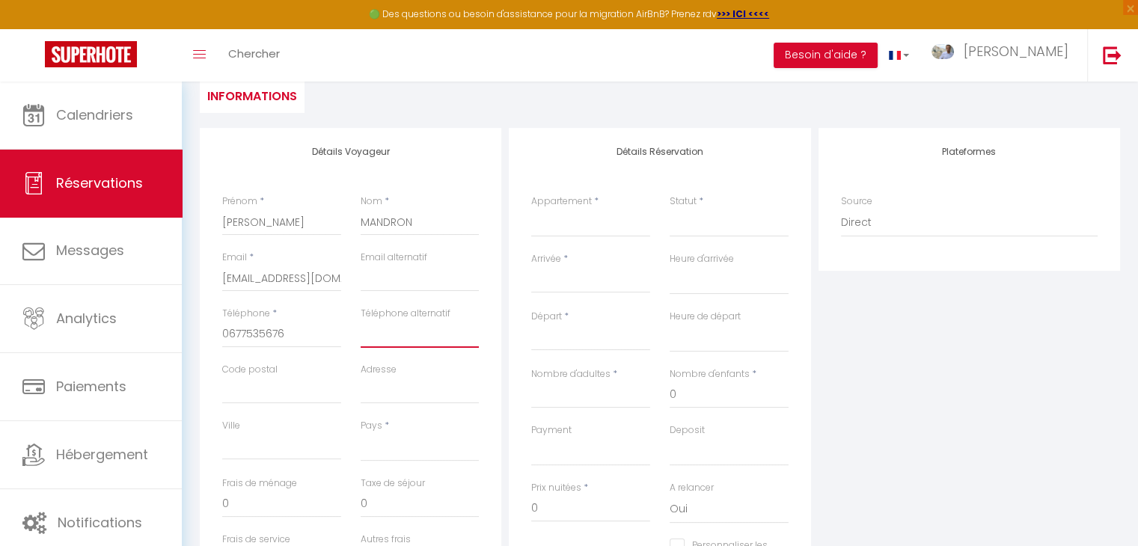
scroll to position [150, 0]
click at [295, 394] on input "Code postal" at bounding box center [281, 389] width 119 height 27
click at [265, 454] on input "Ville" at bounding box center [281, 445] width 119 height 27
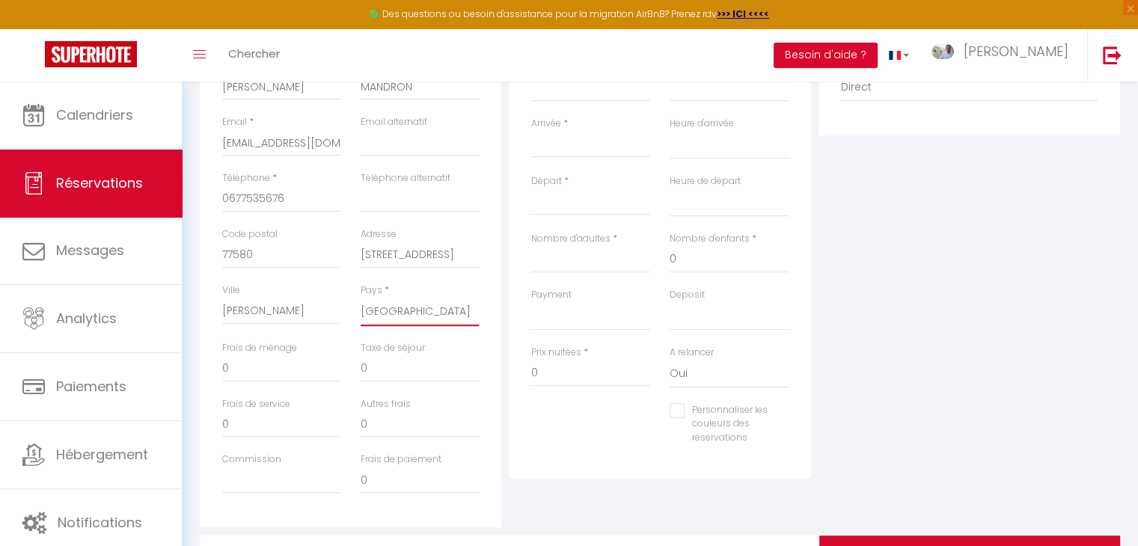
scroll to position [299, 0]
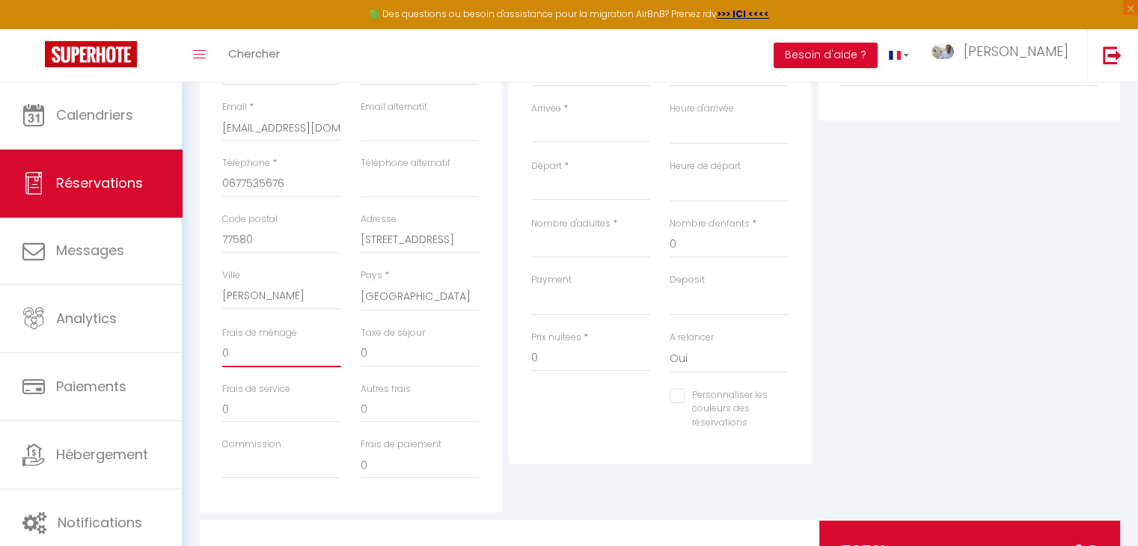
click at [263, 351] on input "0" at bounding box center [281, 353] width 119 height 27
click at [414, 342] on input "0" at bounding box center [419, 353] width 119 height 27
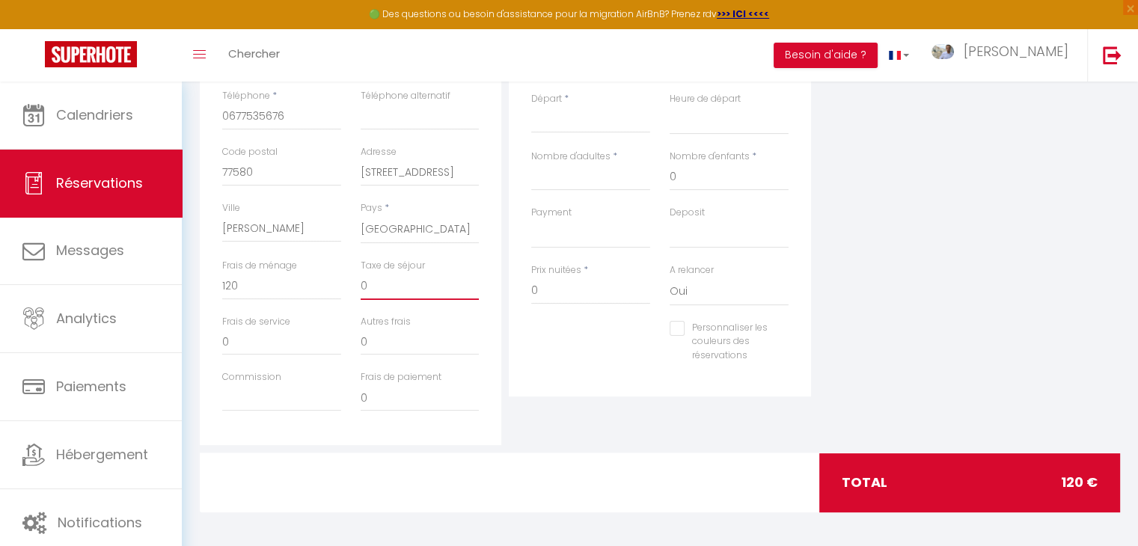
scroll to position [370, 0]
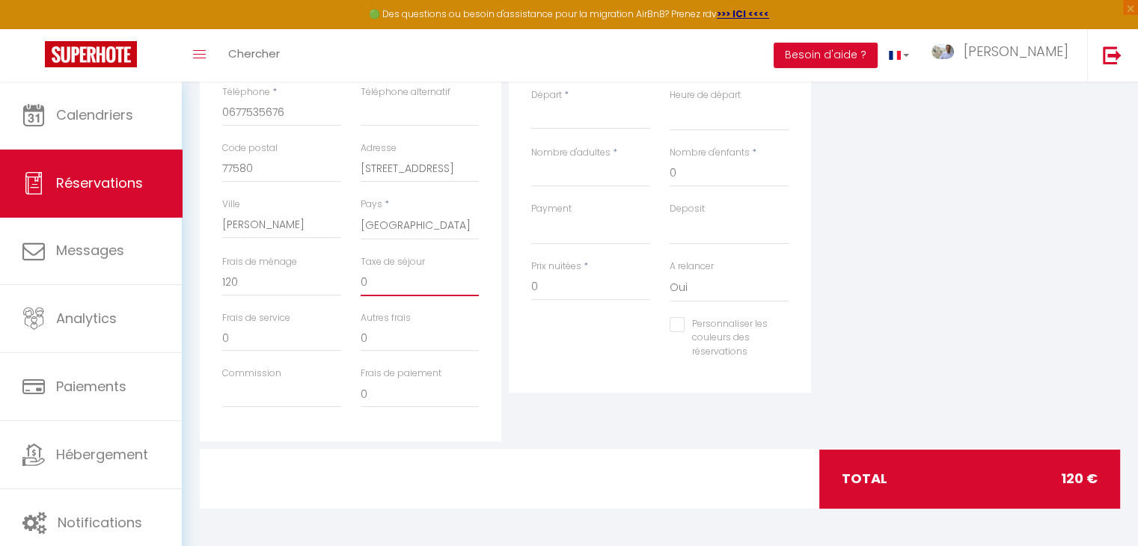
drag, startPoint x: 381, startPoint y: 282, endPoint x: 308, endPoint y: 291, distance: 73.1
click at [308, 291] on div "Frais de ménage 120 Taxe de séjour 0" at bounding box center [350, 283] width 277 height 56
click at [583, 424] on div "Détails Réservation Appartement * Le 27 - Crécy [GEOGRAPHIC_DATA] - Disney [GEO…" at bounding box center [659, 174] width 309 height 535
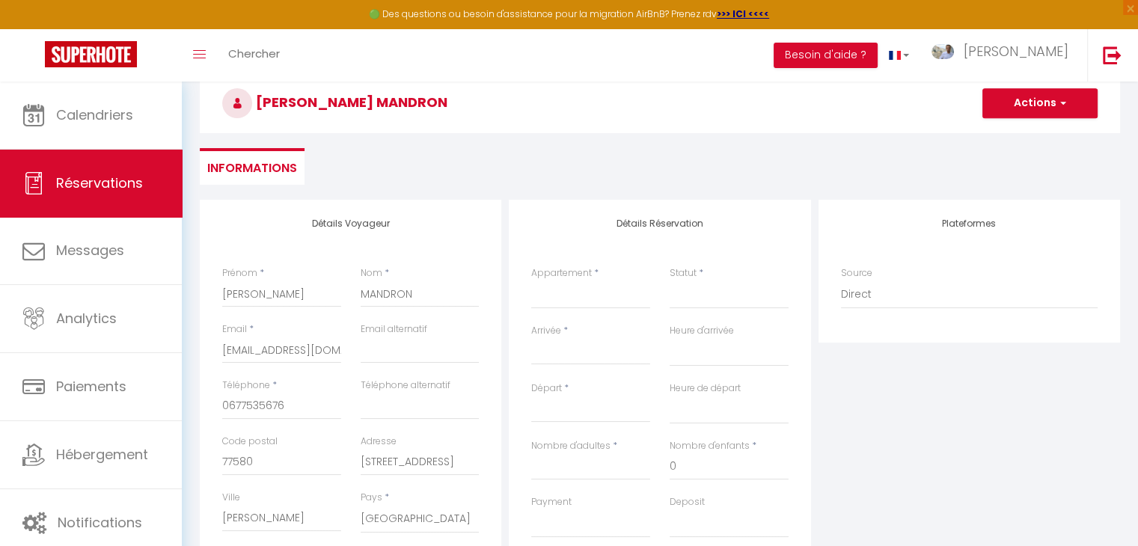
scroll to position [71, 0]
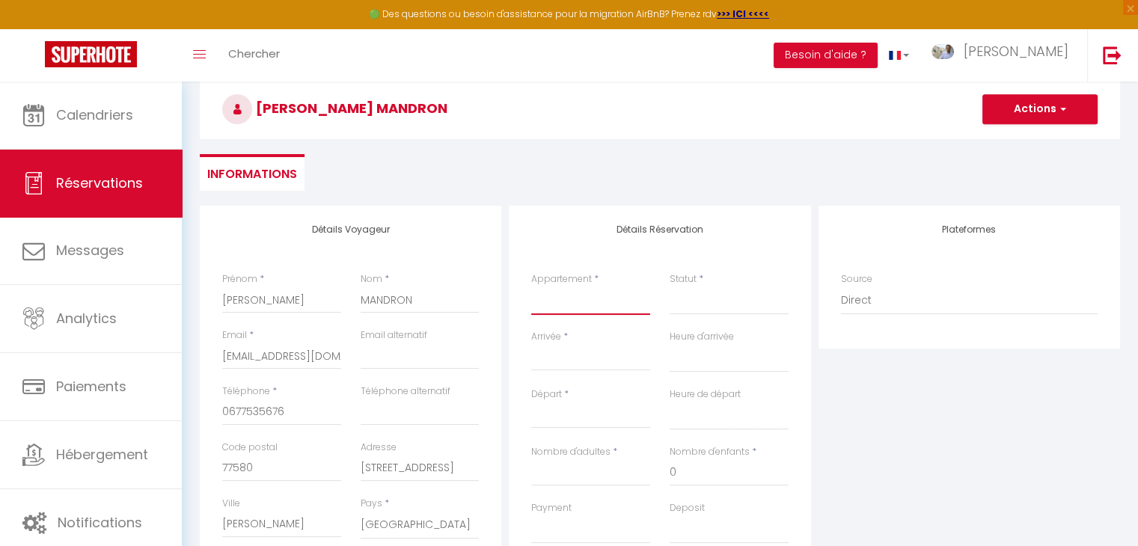
click at [568, 297] on select "Le 27 - Crécy [GEOGRAPHIC_DATA] - Disney [GEOGRAPHIC_DATA] Le 7 - Appartement C…" at bounding box center [590, 300] width 119 height 28
click at [531, 286] on select "Le 27 - Crécy [GEOGRAPHIC_DATA] - Disney [GEOGRAPHIC_DATA] Le 7 - Appartement C…" at bounding box center [590, 300] width 119 height 28
click at [702, 297] on select "Confirmé Non Confirmé [PERSON_NAME] par le voyageur No Show Request" at bounding box center [728, 300] width 119 height 28
click at [669, 286] on select "Confirmé Non Confirmé [PERSON_NAME] par le voyageur No Show Request" at bounding box center [728, 300] width 119 height 28
click at [556, 363] on input "Arrivée" at bounding box center [590, 358] width 119 height 19
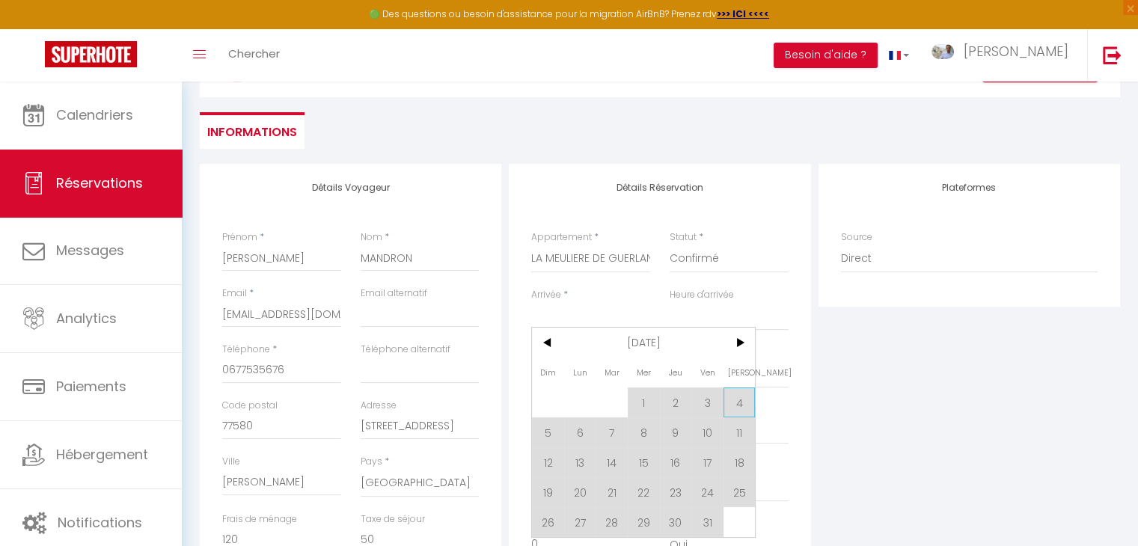
scroll to position [146, 0]
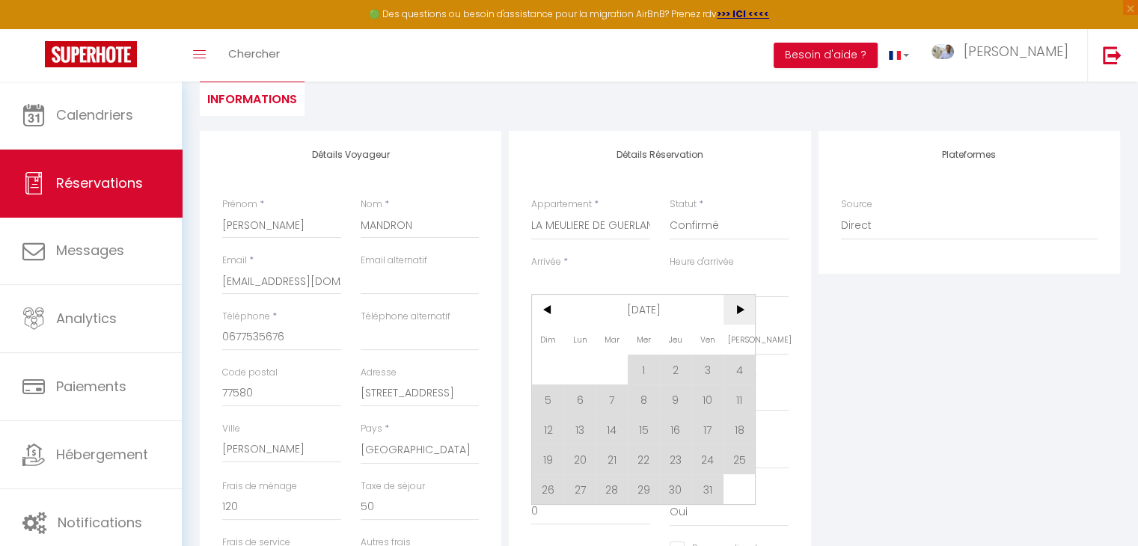
click at [742, 309] on span ">" at bounding box center [739, 310] width 32 height 30
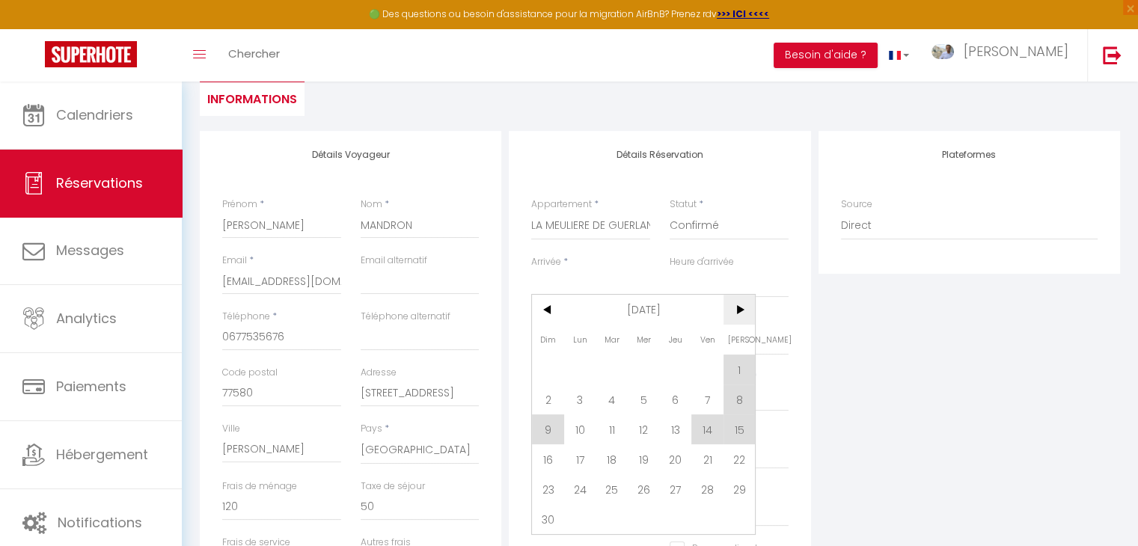
click at [741, 309] on span ">" at bounding box center [739, 310] width 32 height 30
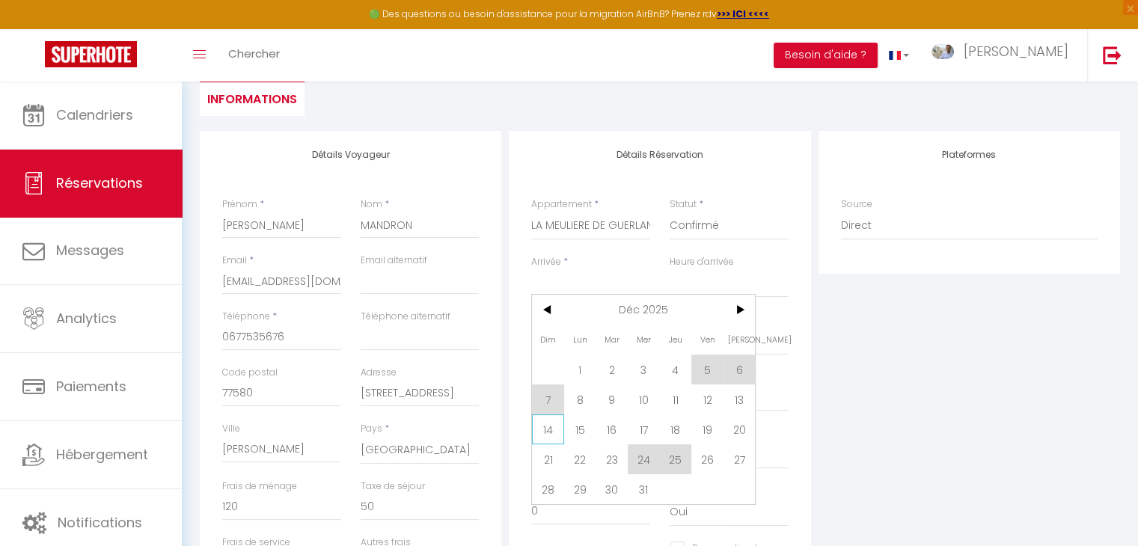
click at [546, 432] on span "14" at bounding box center [548, 429] width 32 height 30
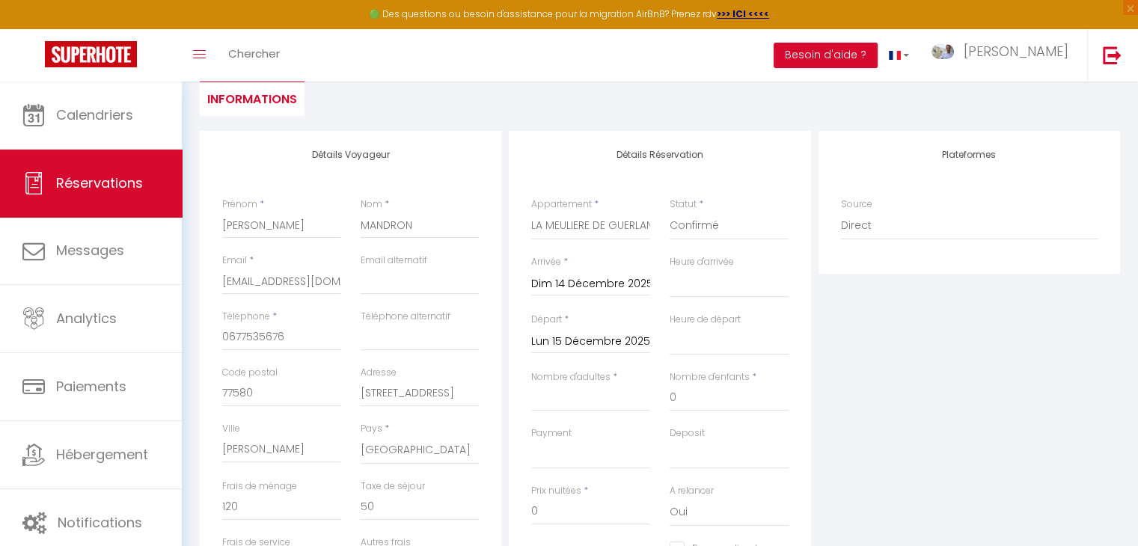
click at [589, 280] on input "Dim 14 Décembre 2025" at bounding box center [590, 283] width 119 height 19
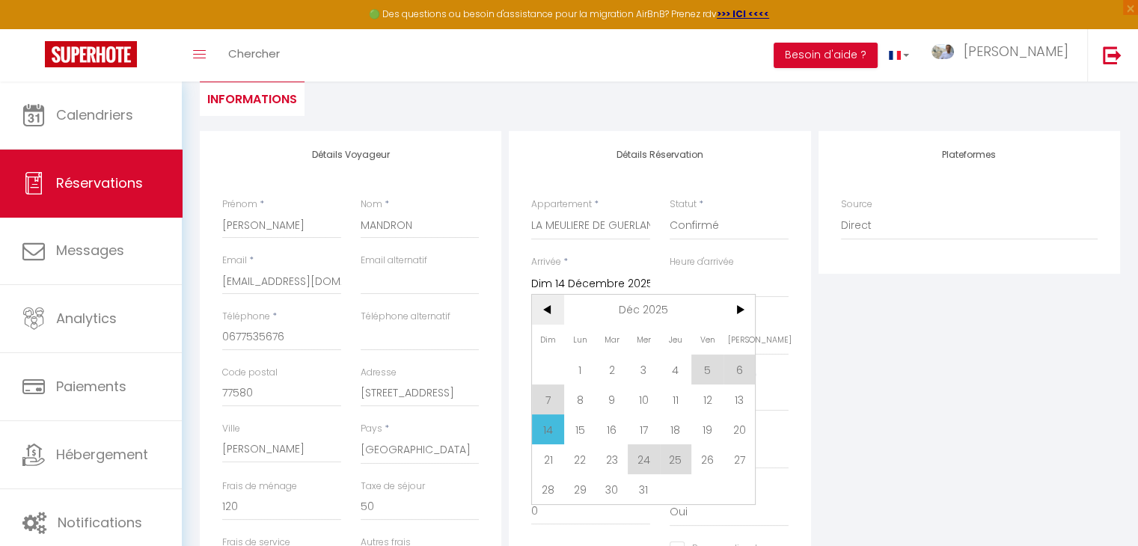
click at [545, 313] on span "<" at bounding box center [548, 310] width 32 height 30
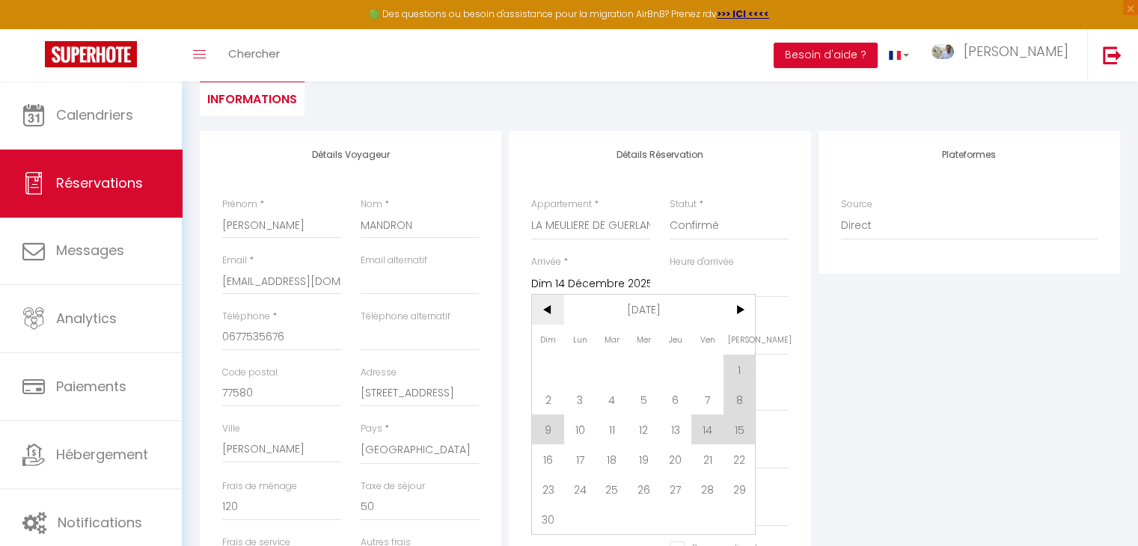
click at [549, 313] on span "<" at bounding box center [548, 310] width 32 height 30
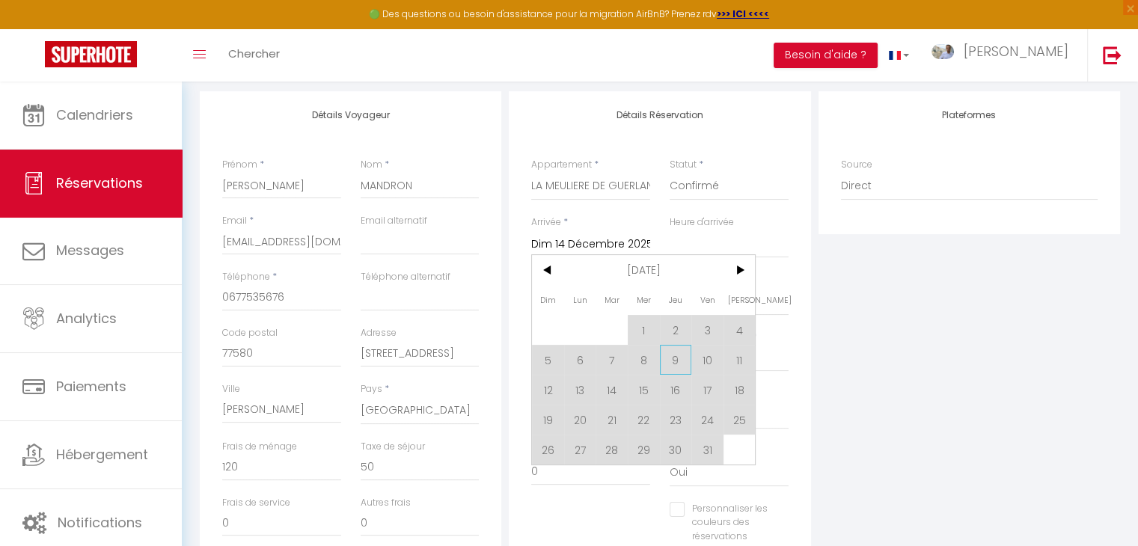
scroll to position [221, 0]
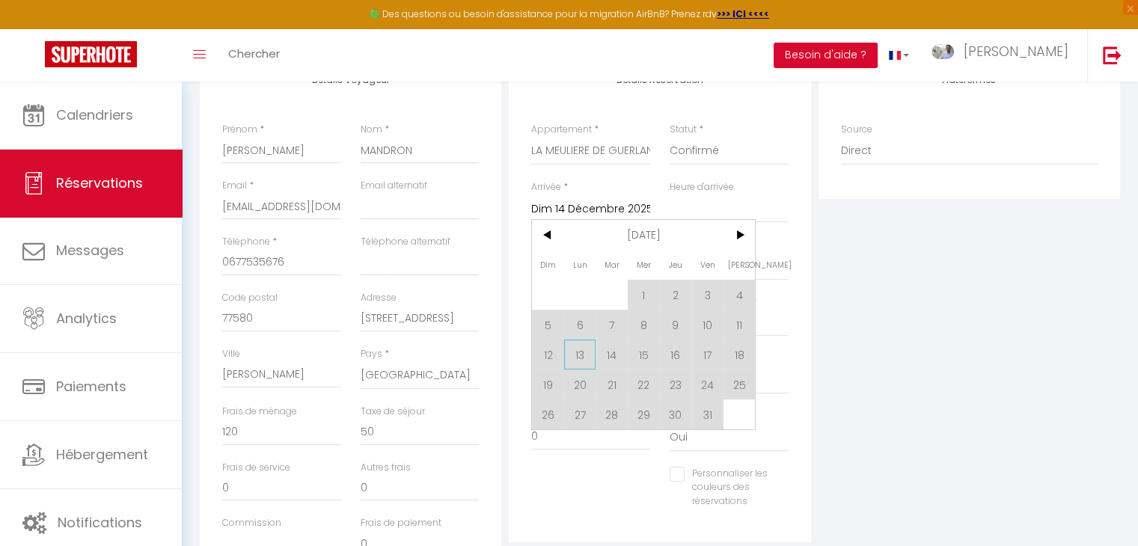
click at [577, 360] on span "13" at bounding box center [580, 355] width 32 height 30
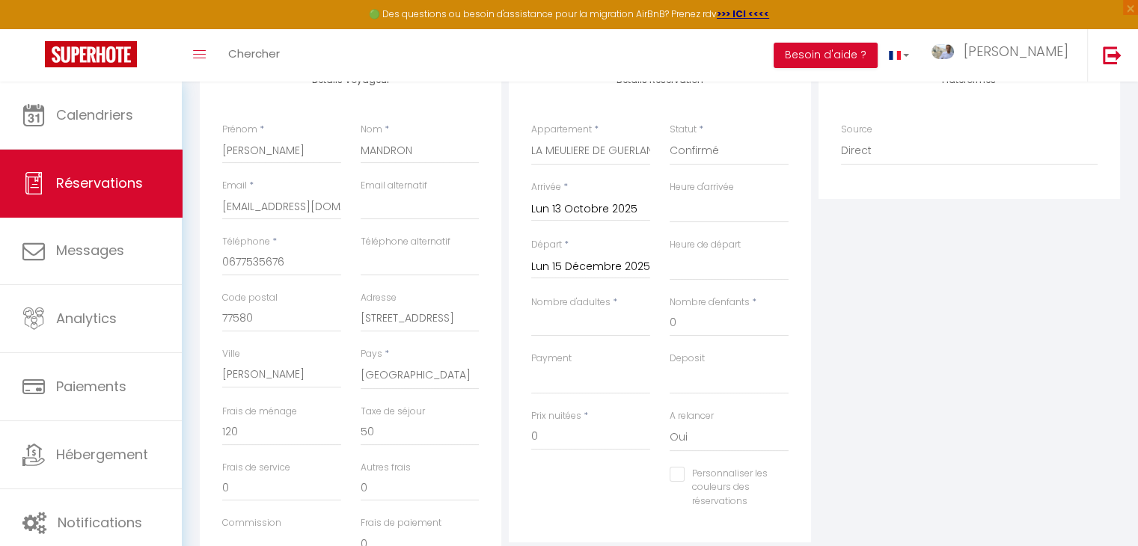
click at [612, 266] on input "Lun 15 Décembre 2025" at bounding box center [590, 266] width 119 height 19
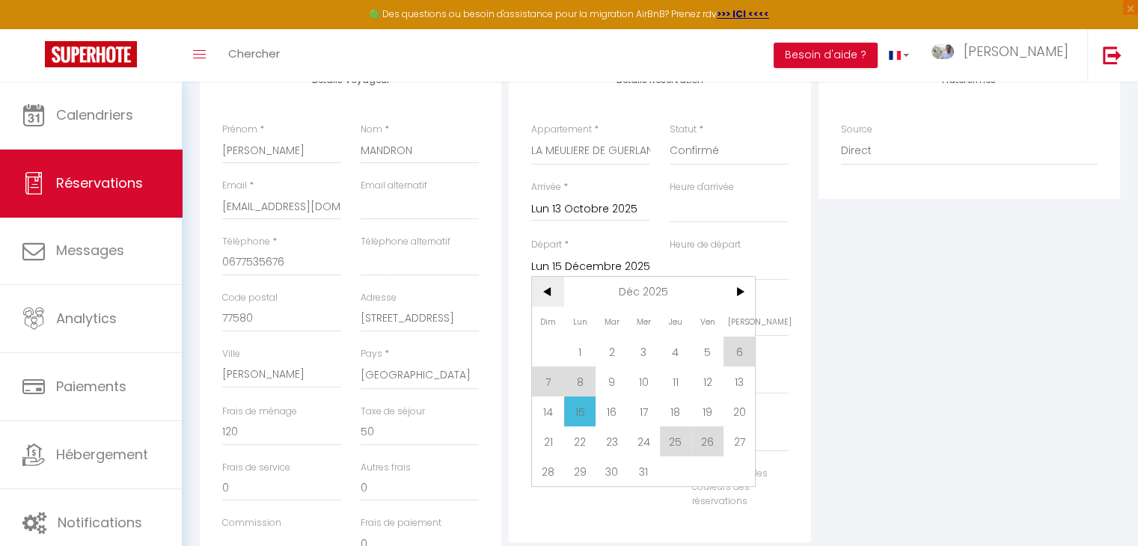
click at [543, 289] on span "<" at bounding box center [548, 292] width 32 height 30
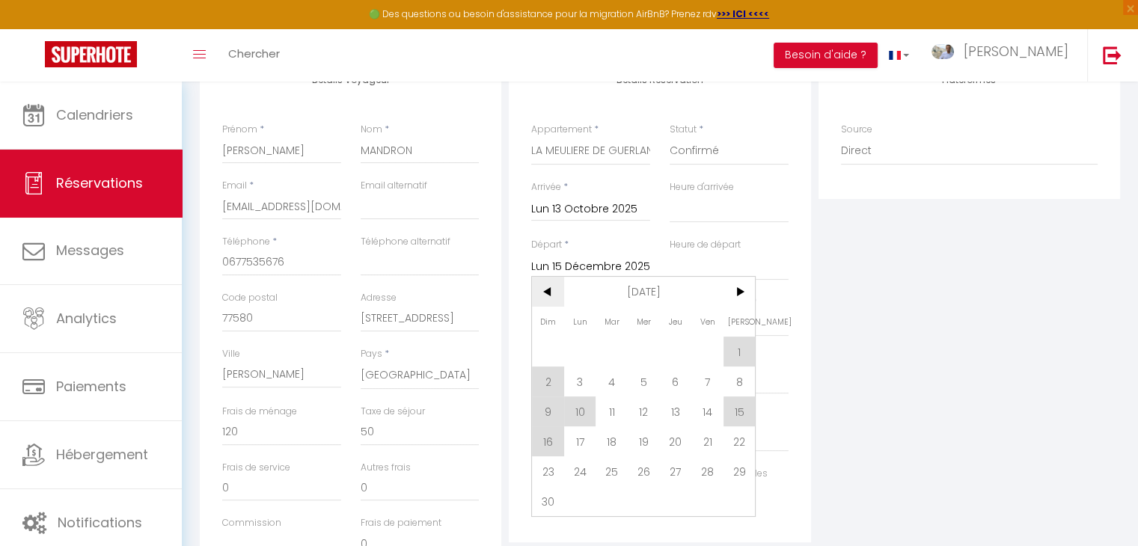
click at [543, 299] on span "<" at bounding box center [548, 292] width 32 height 30
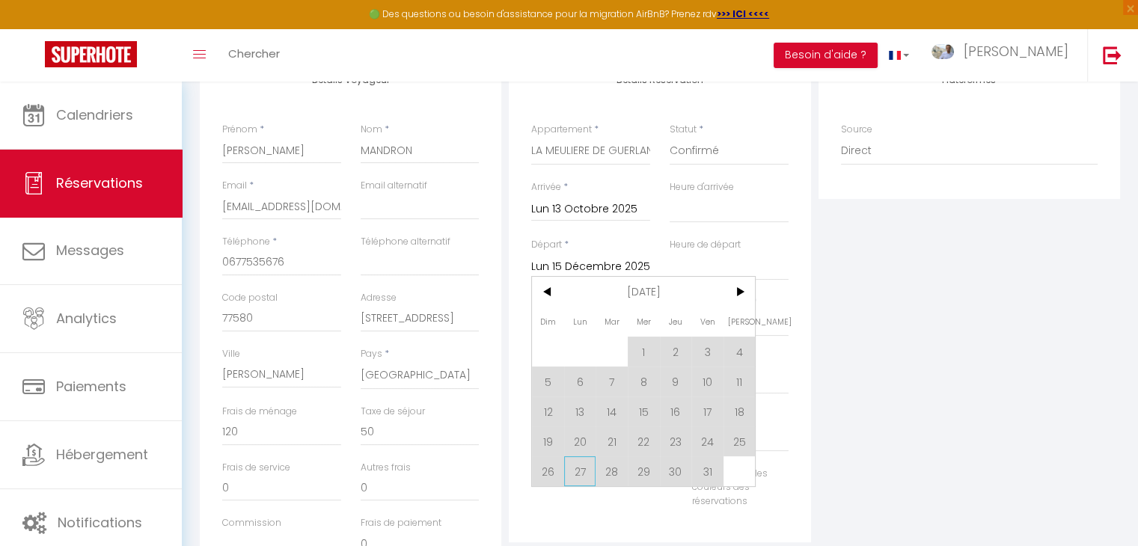
click at [580, 474] on span "27" at bounding box center [580, 471] width 32 height 30
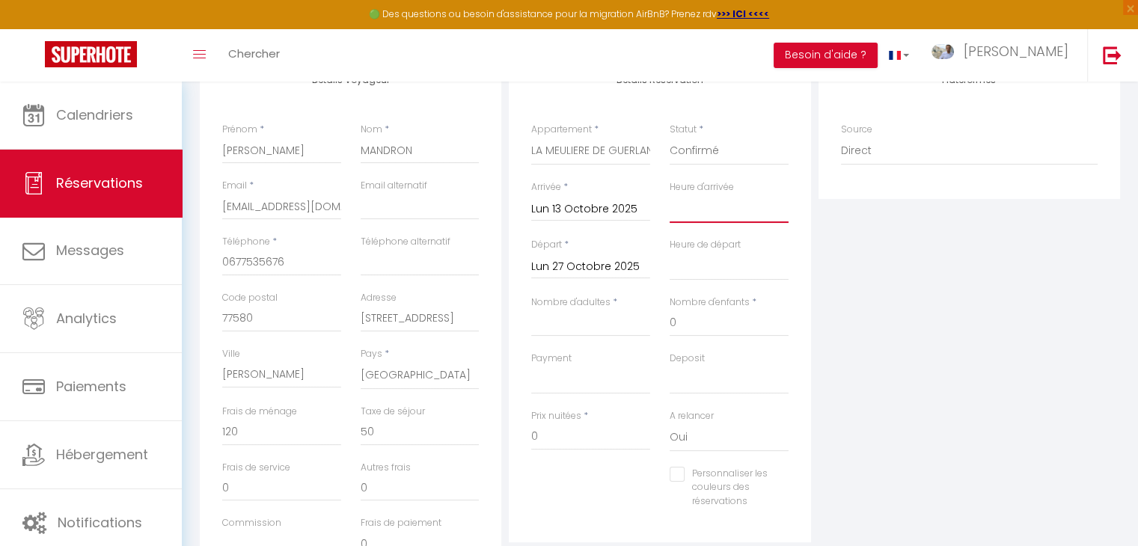
click at [698, 216] on select "00:00 00:30 01:00 01:30 02:00 02:30 03:00 03:30 04:00 04:30 05:00 05:30 06:00 0…" at bounding box center [728, 208] width 119 height 28
click at [669, 194] on select "00:00 00:30 01:00 01:30 02:00 02:30 03:00 03:30 04:00 04:30 05:00 05:30 06:00 0…" at bounding box center [728, 208] width 119 height 28
click at [710, 257] on select "00:00 00:30 01:00 01:30 02:00 02:30 03:00 03:30 04:00 04:30 05:00 05:30 06:00 0…" at bounding box center [728, 266] width 119 height 28
click at [669, 252] on select "00:00 00:30 01:00 01:30 02:00 02:30 03:00 03:30 04:00 04:30 05:00 05:30 06:00 0…" at bounding box center [728, 266] width 119 height 28
click at [565, 320] on input "Nombre d'adultes" at bounding box center [590, 323] width 119 height 27
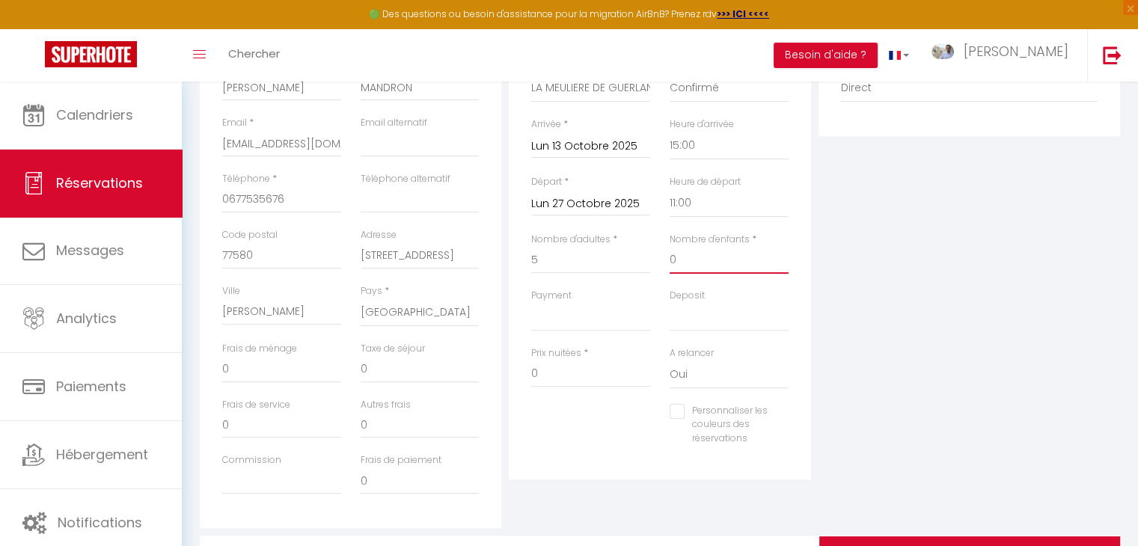
scroll to position [370, 0]
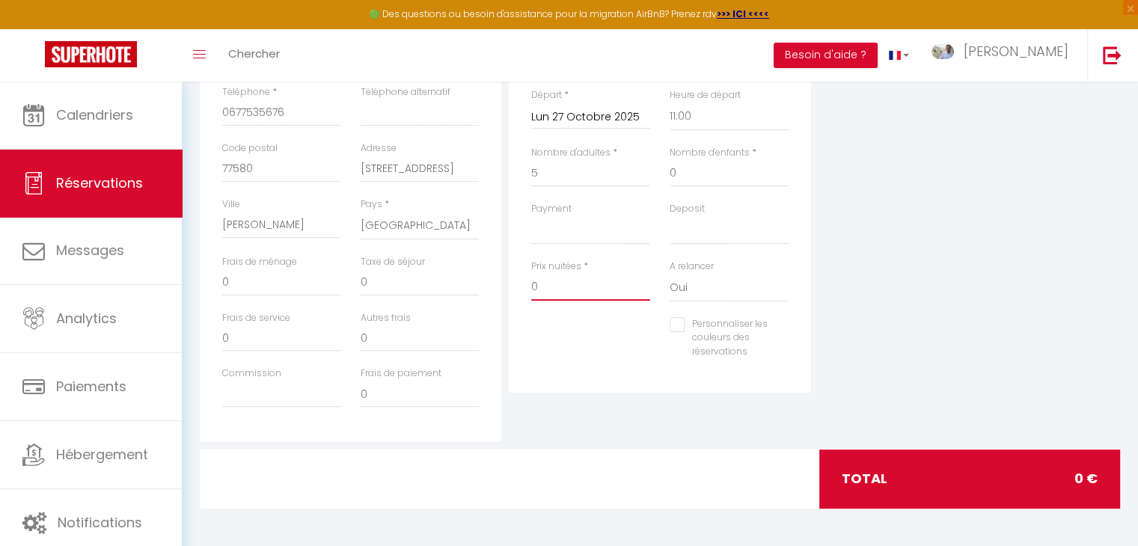
click at [559, 277] on input "0" at bounding box center [590, 287] width 119 height 27
click at [565, 286] on input "0" at bounding box center [590, 287] width 119 height 27
drag, startPoint x: 549, startPoint y: 286, endPoint x: 501, endPoint y: 286, distance: 47.9
click at [501, 286] on div "Détails Voyageur Prénom * [PERSON_NAME] Nom * MANDRON Email * [EMAIL_ADDRESS][D…" at bounding box center [659, 174] width 927 height 535
drag, startPoint x: 286, startPoint y: 280, endPoint x: 201, endPoint y: 284, distance: 84.6
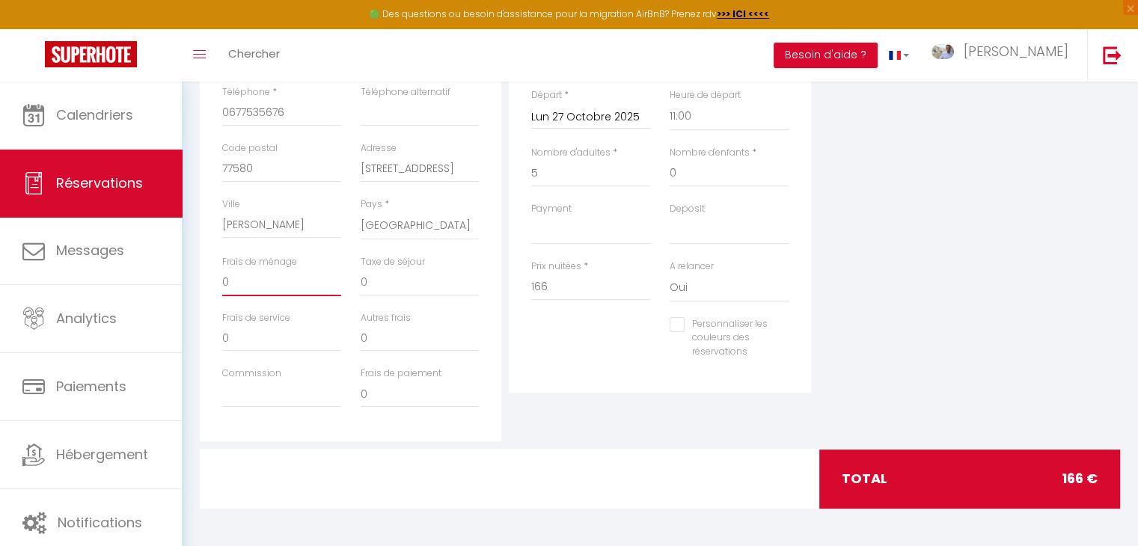
click at [201, 284] on div "Détails Voyageur Prénom * [PERSON_NAME] Nom * MANDRON Email * [EMAIL_ADDRESS][D…" at bounding box center [350, 174] width 301 height 535
click at [377, 283] on input "0" at bounding box center [419, 282] width 119 height 27
click at [393, 336] on input "0" at bounding box center [419, 338] width 119 height 27
click at [939, 378] on div "Plateformes Source Direct [DOMAIN_NAME] [DOMAIN_NAME] Chalet montagne Expedia G…" at bounding box center [968, 174] width 309 height 535
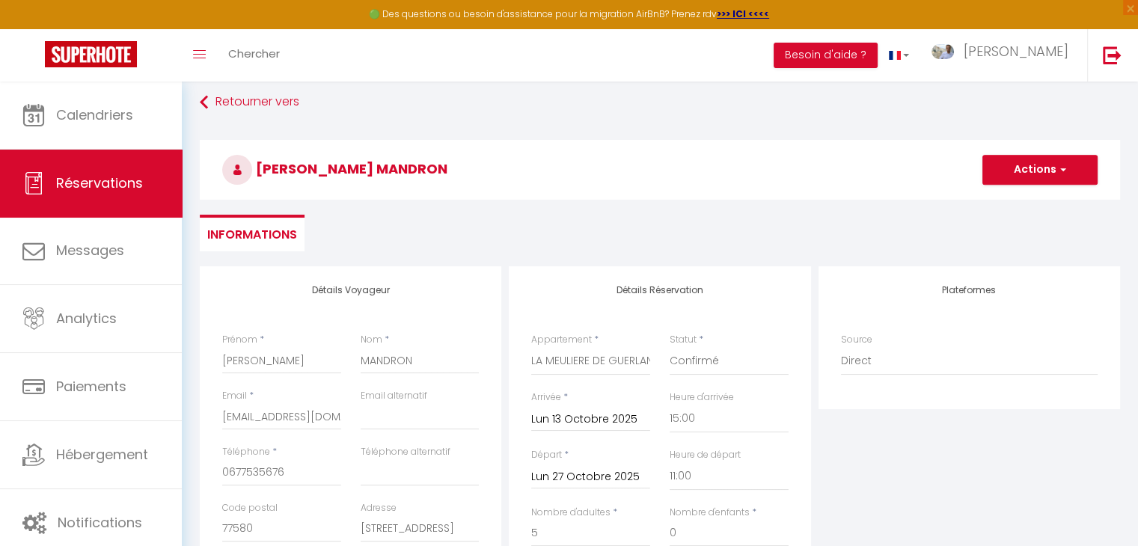
scroll to position [0, 0]
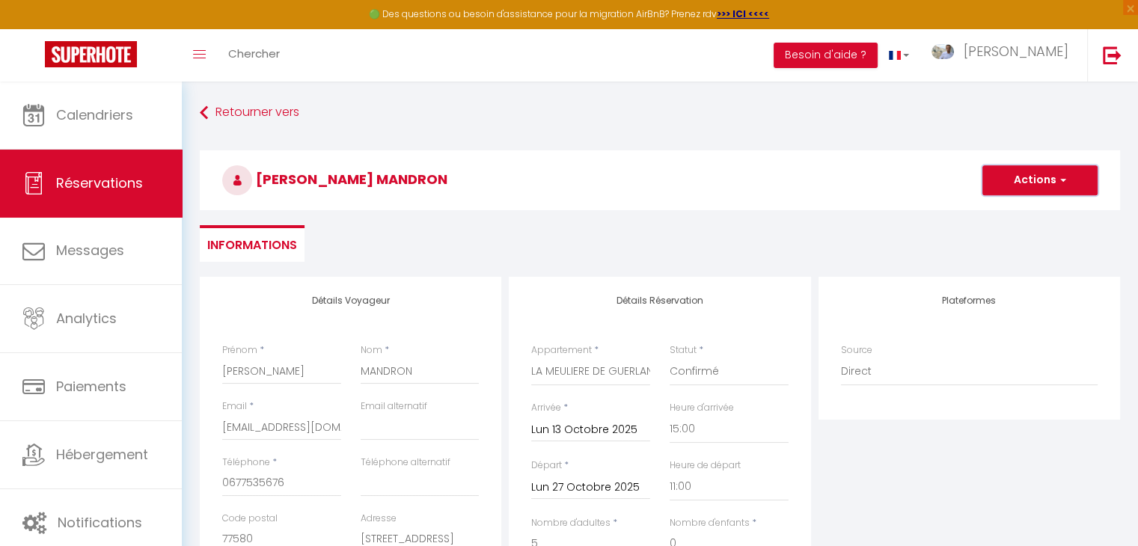
click at [1029, 181] on button "Actions" at bounding box center [1039, 180] width 115 height 30
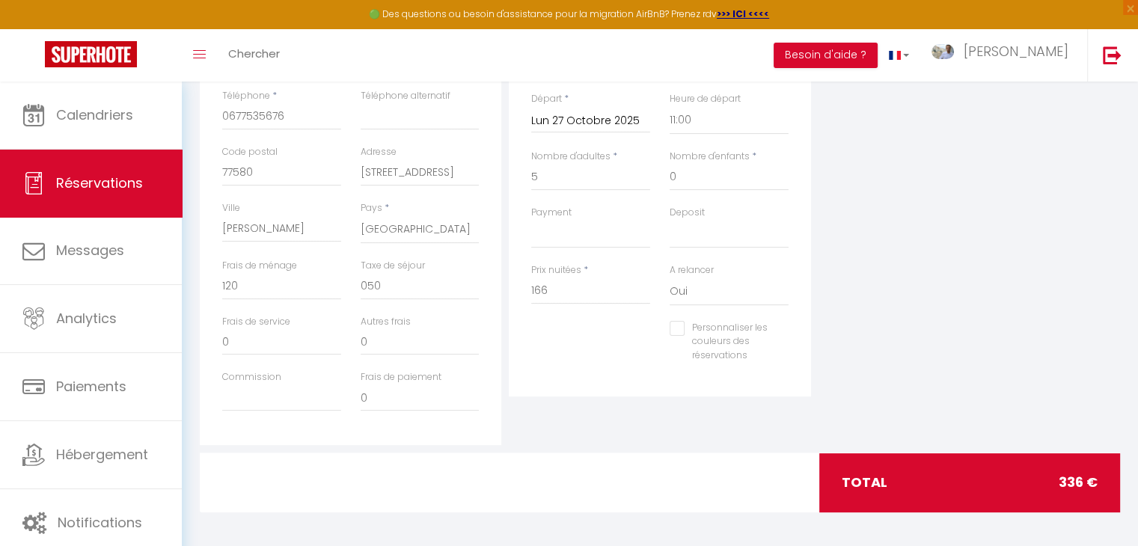
scroll to position [370, 0]
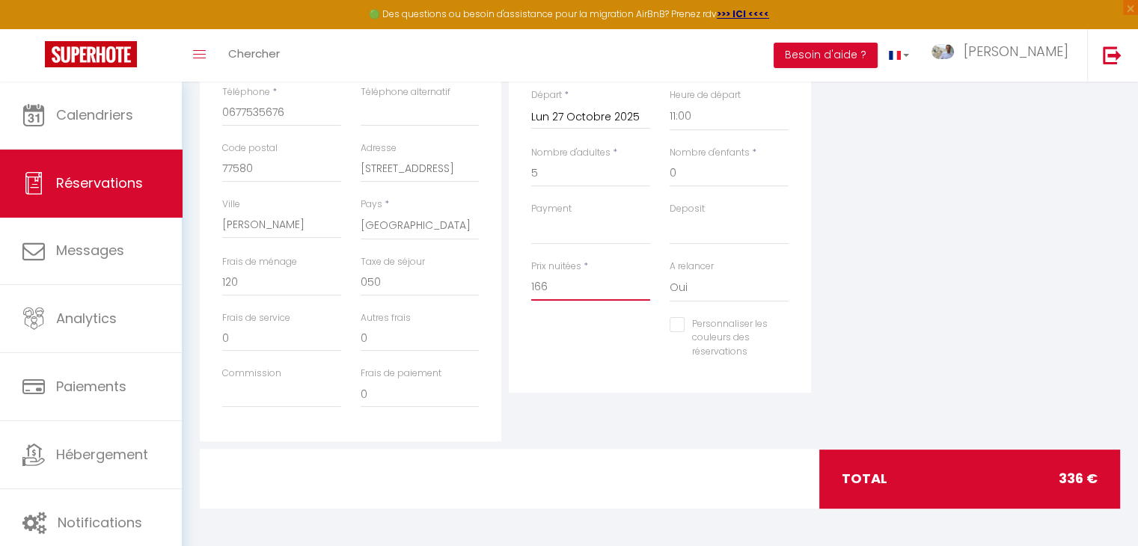
drag, startPoint x: 559, startPoint y: 280, endPoint x: 497, endPoint y: 279, distance: 62.8
click at [497, 279] on div "Détails Voyageur Prénom * [PERSON_NAME] Nom * MANDRON Email * [EMAIL_ADDRESS][D…" at bounding box center [659, 174] width 927 height 535
click at [577, 286] on input "15" at bounding box center [590, 287] width 119 height 27
drag, startPoint x: 577, startPoint y: 286, endPoint x: 479, endPoint y: 289, distance: 98.0
click at [479, 289] on div "Détails Voyageur Prénom * [PERSON_NAME] Nom * MANDRON Email * [EMAIL_ADDRESS][D…" at bounding box center [659, 174] width 927 height 535
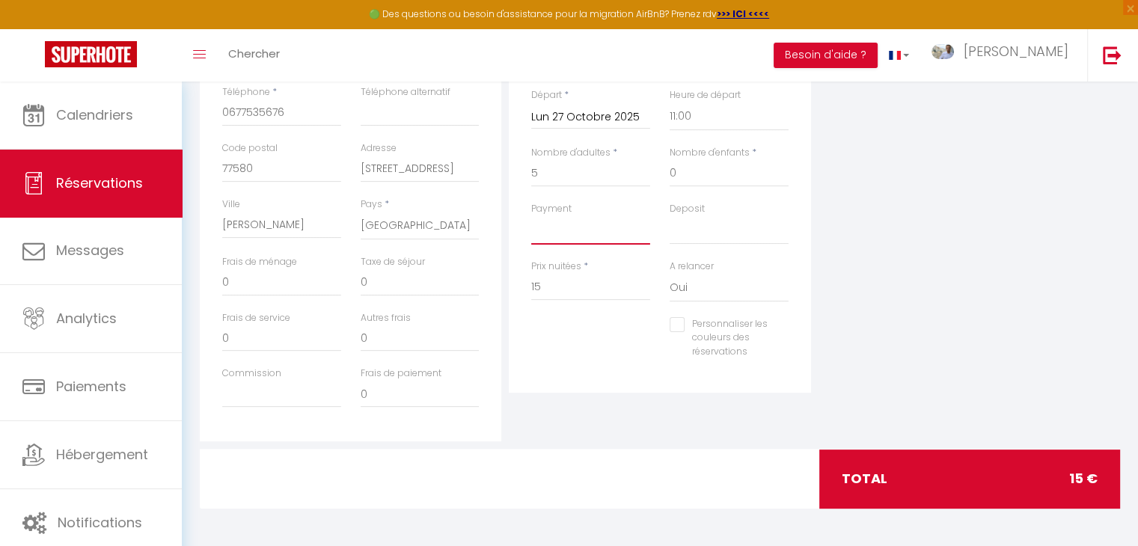
click at [571, 227] on select "OK KO" at bounding box center [590, 230] width 119 height 28
click at [571, 229] on select "OK KO" at bounding box center [590, 230] width 119 height 28
click at [580, 284] on input "15" at bounding box center [590, 287] width 119 height 27
click at [559, 287] on input "Prix nuitées" at bounding box center [590, 287] width 119 height 27
click at [598, 424] on div "Détails Réservation Appartement * Le 27 - Crécy [GEOGRAPHIC_DATA] - Disney [GEO…" at bounding box center [659, 174] width 309 height 535
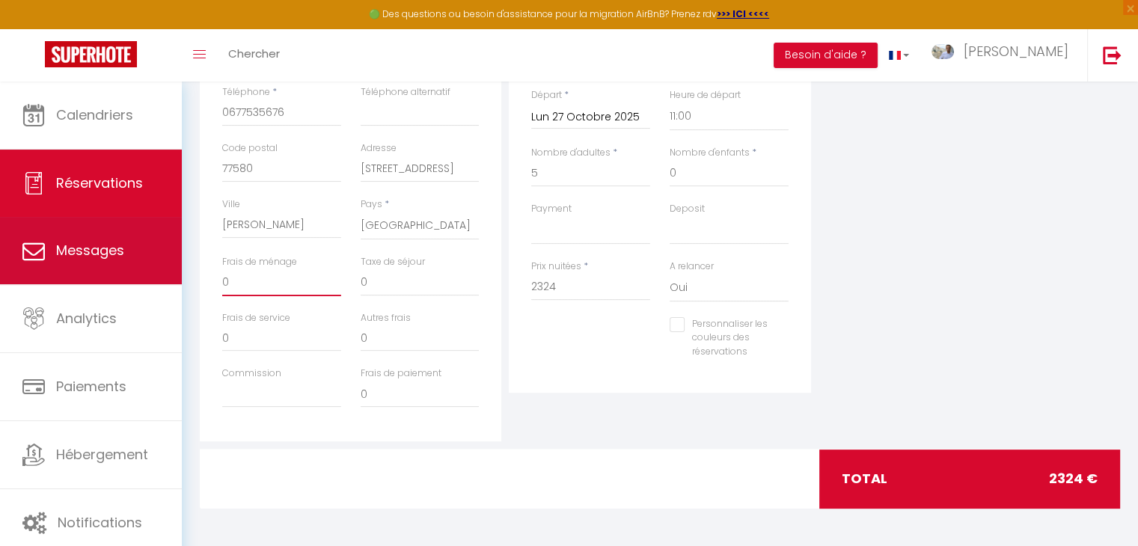
drag, startPoint x: 236, startPoint y: 276, endPoint x: 176, endPoint y: 276, distance: 59.8
click at [176, 276] on div "🟢 Des questions ou besoin d'assistance pour la migration AirBnB? Prenez rdv >>>…" at bounding box center [569, 128] width 1138 height 835
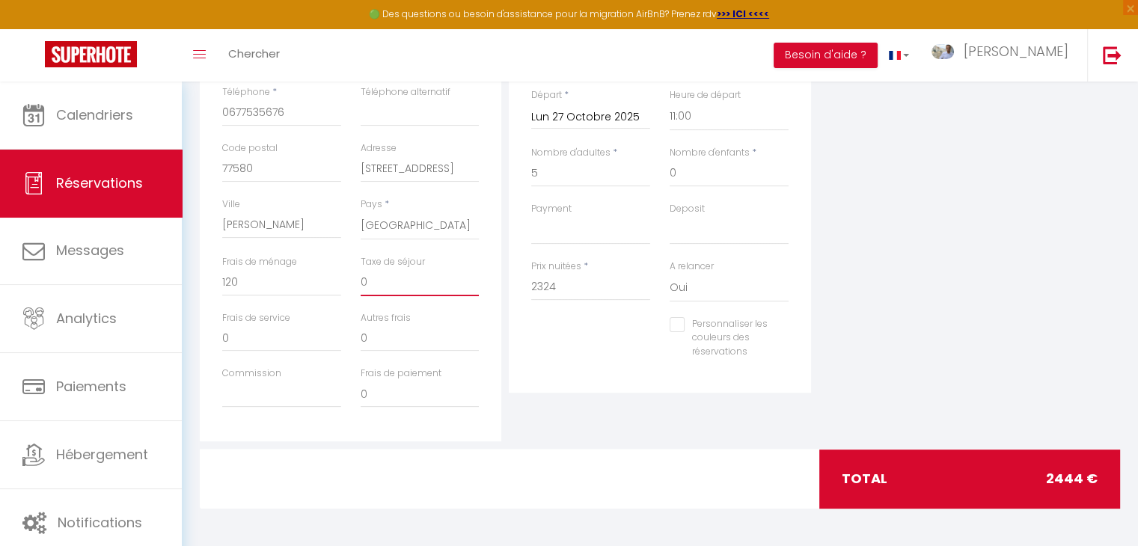
drag, startPoint x: 396, startPoint y: 282, endPoint x: 305, endPoint y: 286, distance: 91.4
click at [305, 286] on div "Frais de ménage 120 Taxe de séjour 0" at bounding box center [350, 283] width 277 height 56
click at [948, 283] on div "Plateformes Source Direct [DOMAIN_NAME] [DOMAIN_NAME] Chalet montagne Expedia G…" at bounding box center [968, 174] width 309 height 535
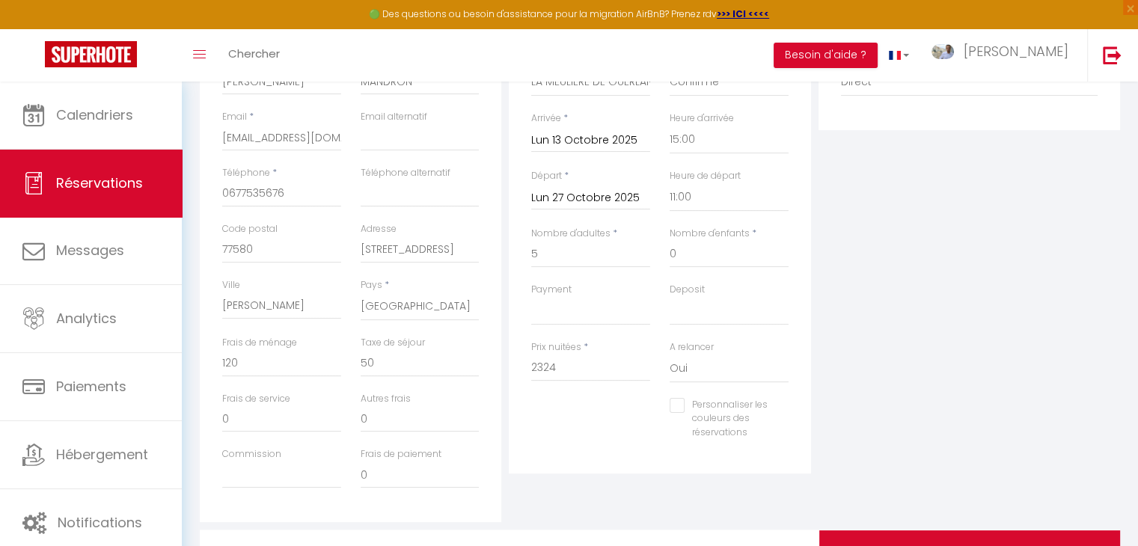
scroll to position [0, 0]
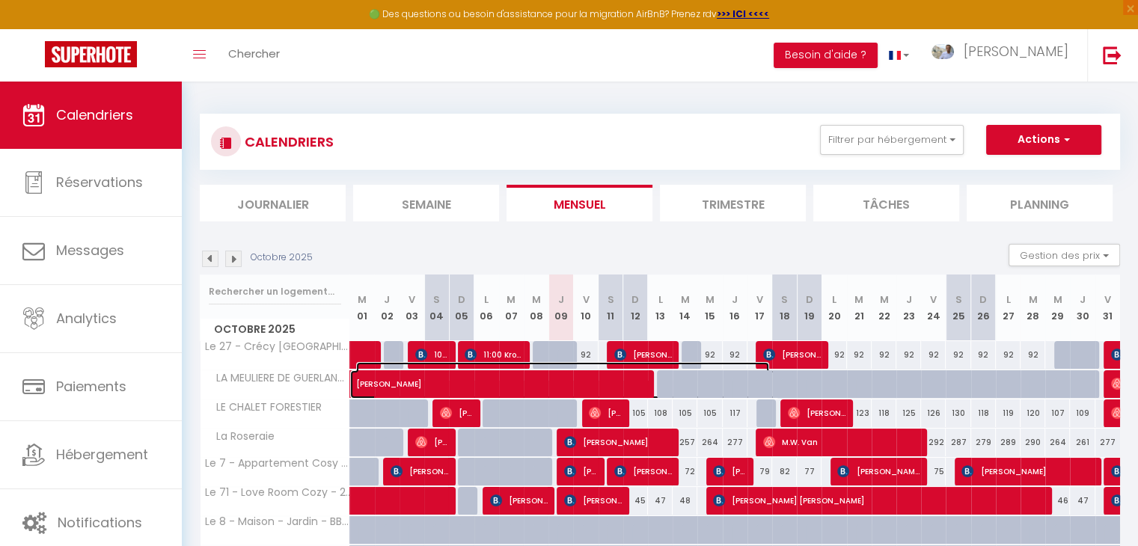
click at [514, 387] on span "[PERSON_NAME]" at bounding box center [562, 376] width 413 height 28
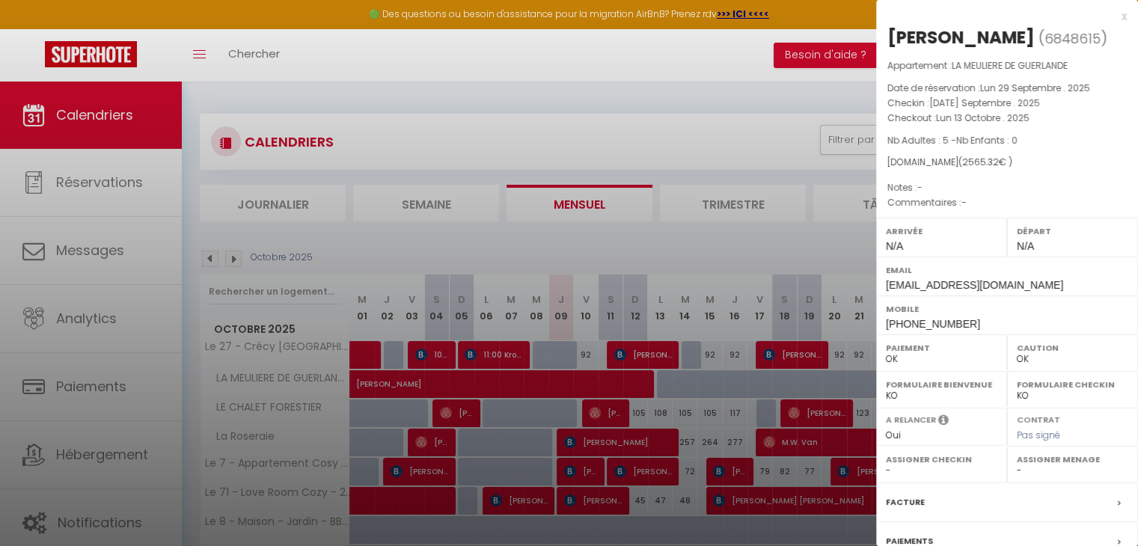
click at [1111, 22] on div "x" at bounding box center [1001, 16] width 251 height 18
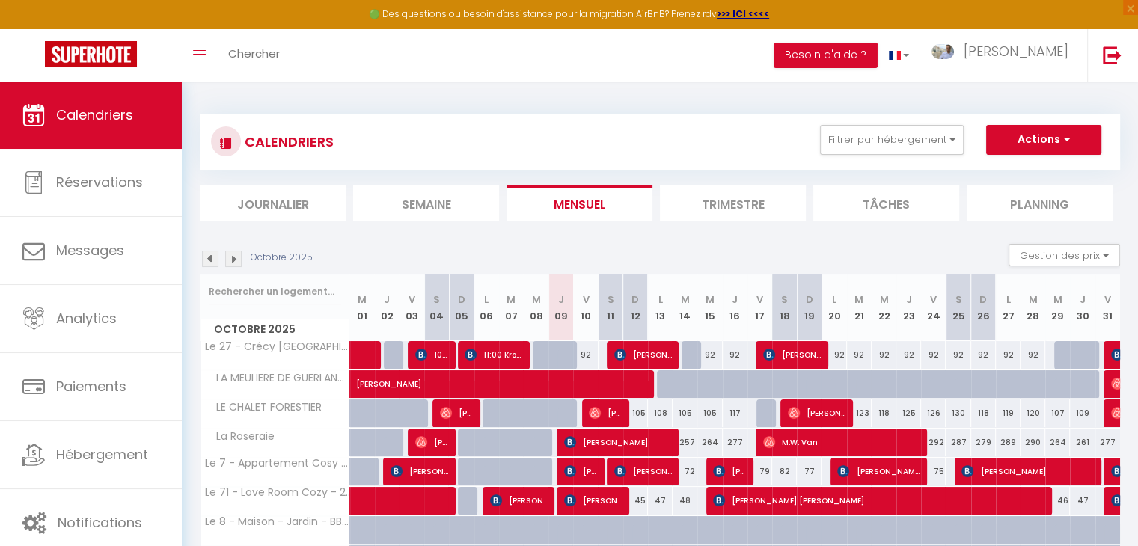
click at [234, 262] on img at bounding box center [233, 259] width 16 height 16
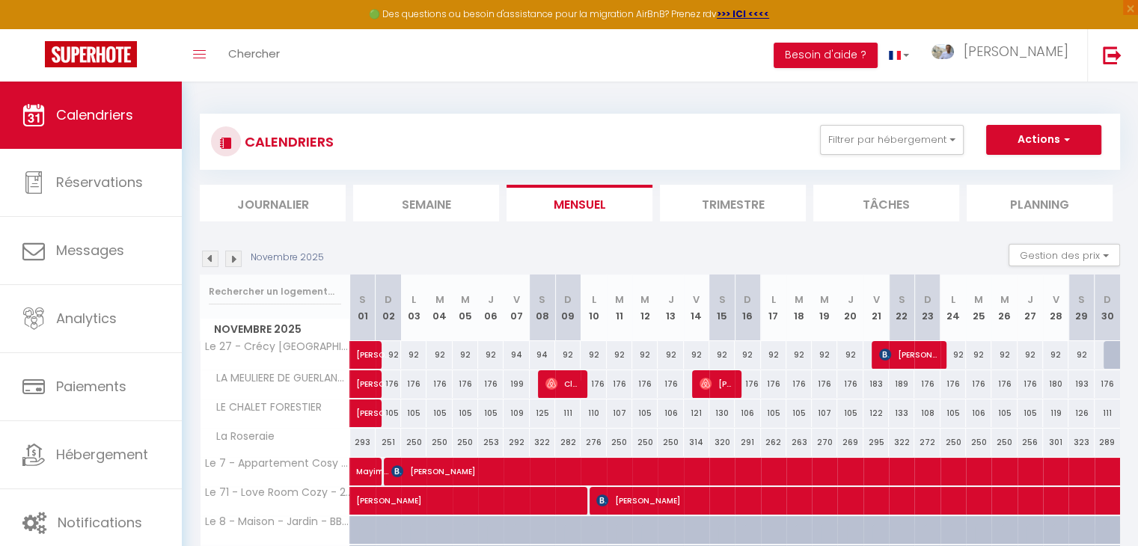
click at [217, 259] on img at bounding box center [210, 259] width 16 height 16
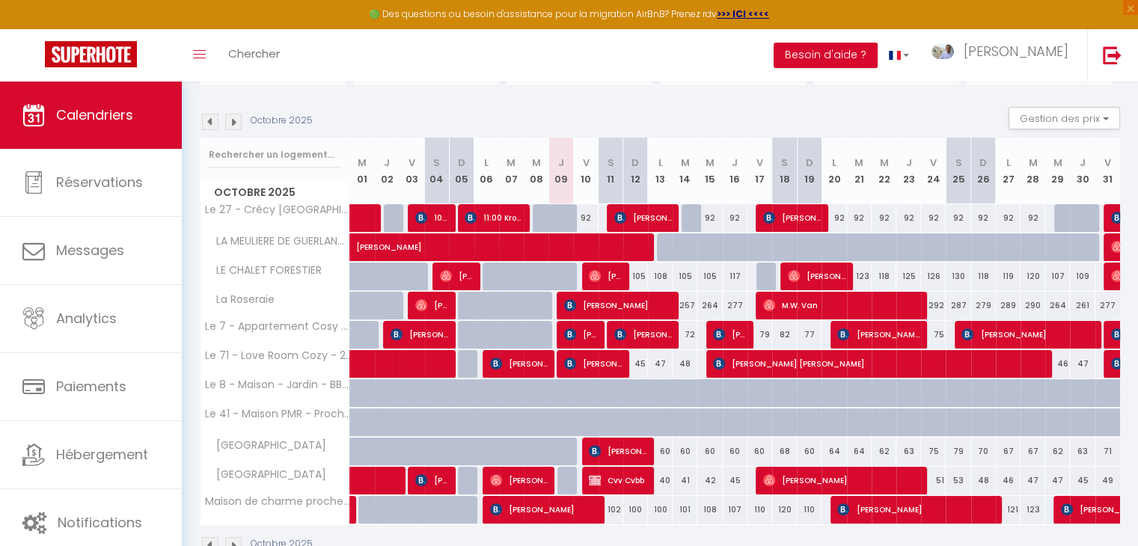
scroll to position [150, 0]
